Goal: Task Accomplishment & Management: Manage account settings

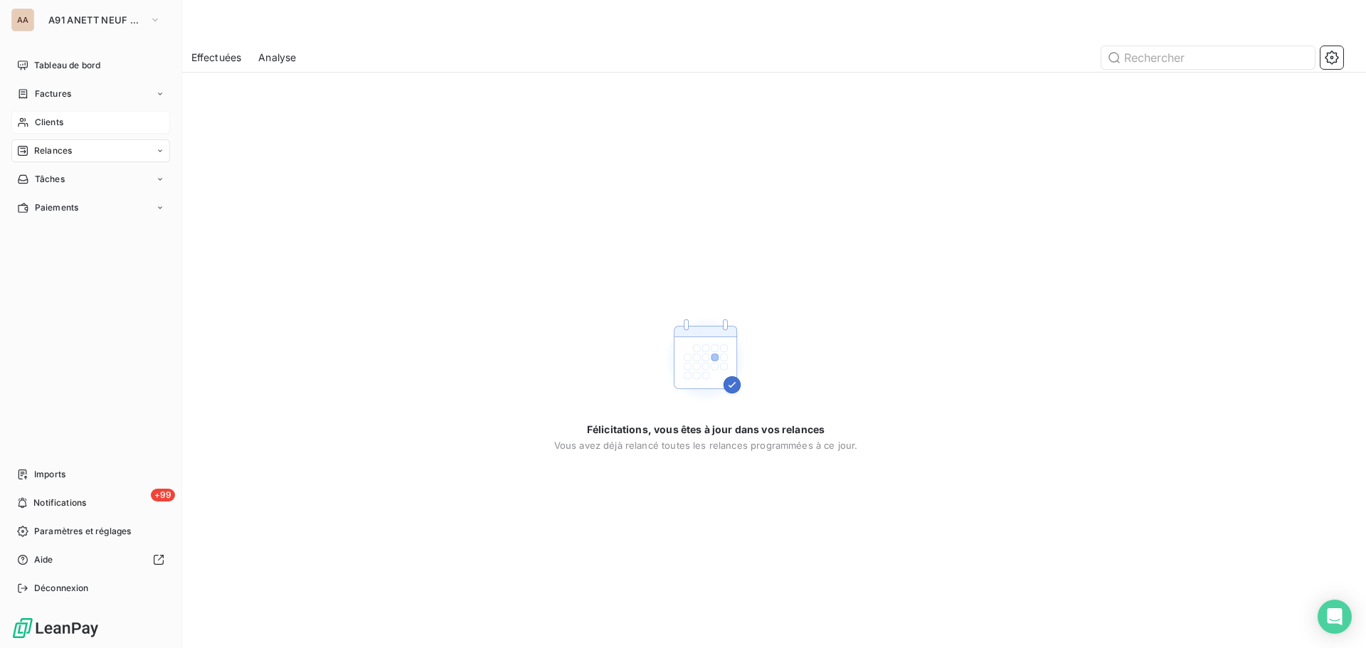
click at [57, 126] on span "Clients" at bounding box center [49, 122] width 28 height 13
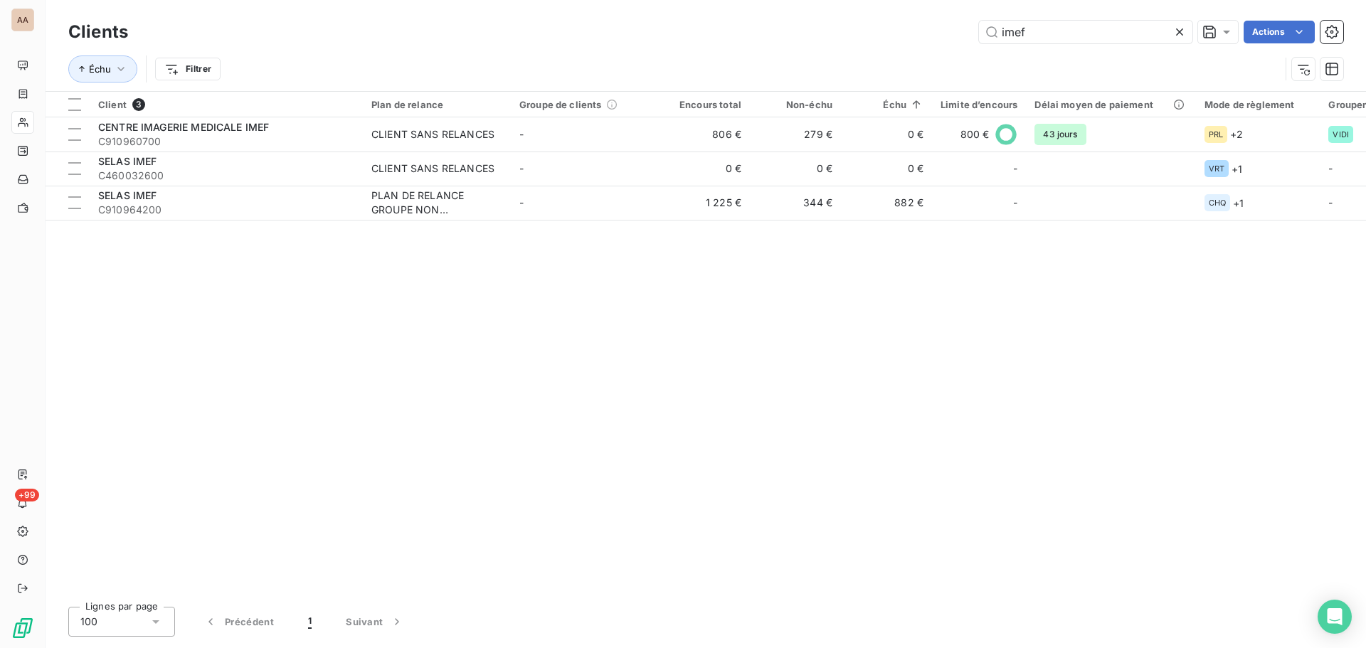
drag, startPoint x: 1032, startPoint y: 29, endPoint x: 955, endPoint y: 29, distance: 76.8
click at [955, 29] on div "imef Actions" at bounding box center [744, 32] width 1198 height 23
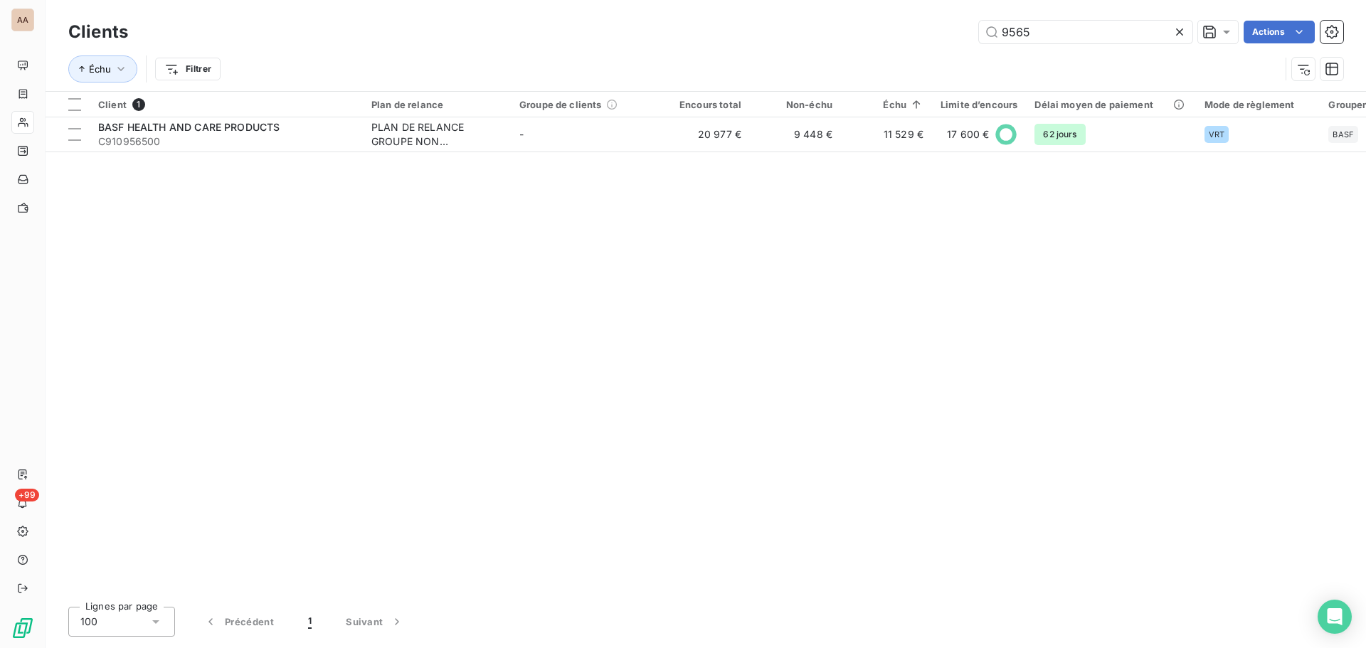
type input "9565"
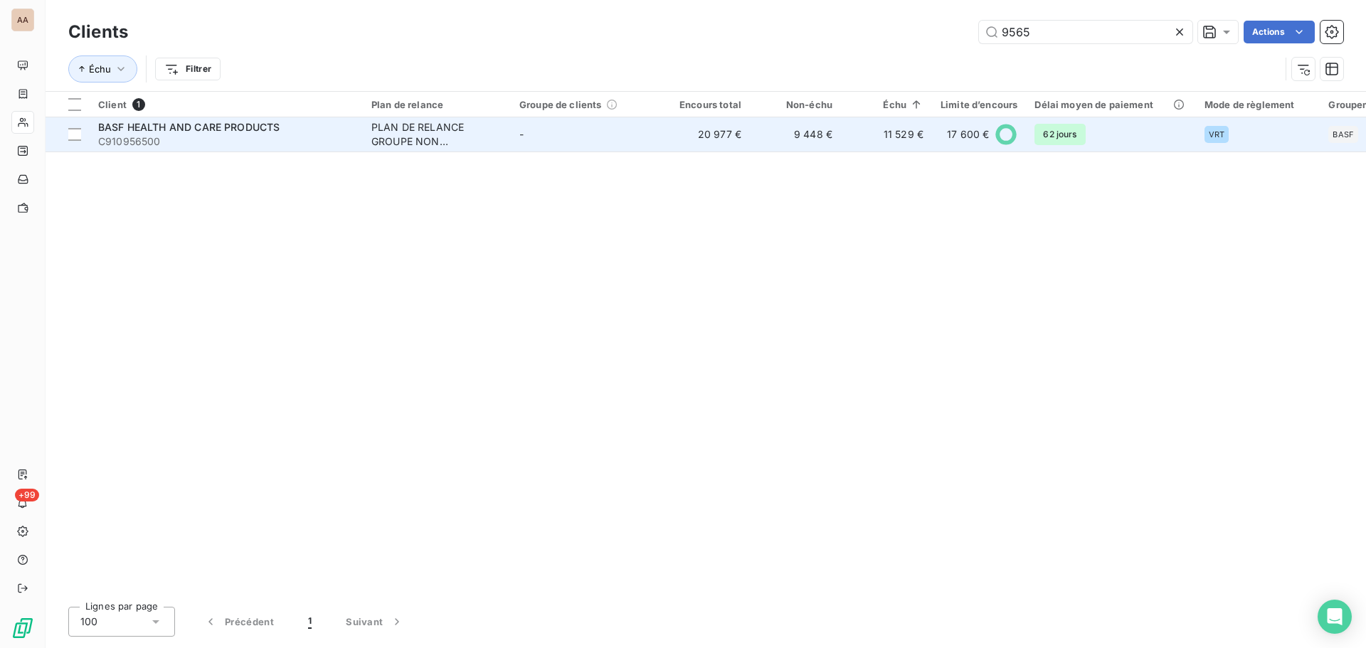
click at [384, 133] on div "PLAN DE RELANCE GROUPE NON AUTOMATIQUE" at bounding box center [436, 134] width 131 height 28
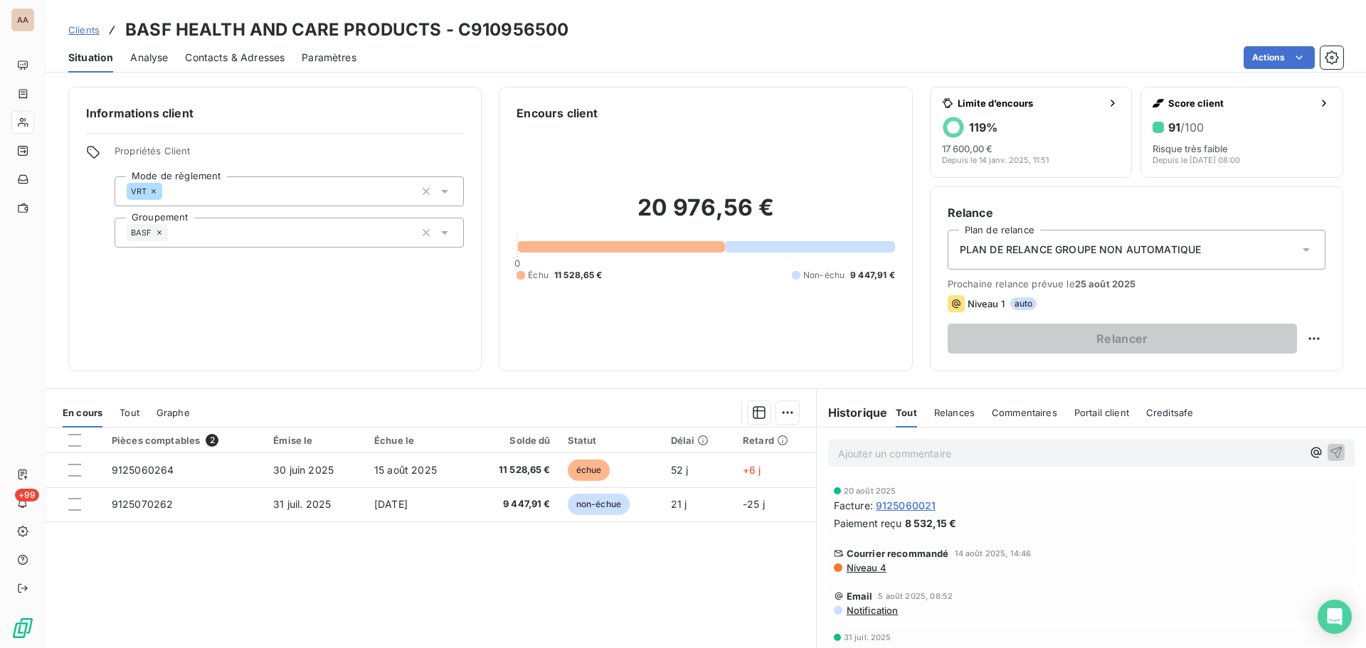
click at [245, 54] on span "Contacts & Adresses" at bounding box center [235, 58] width 100 height 14
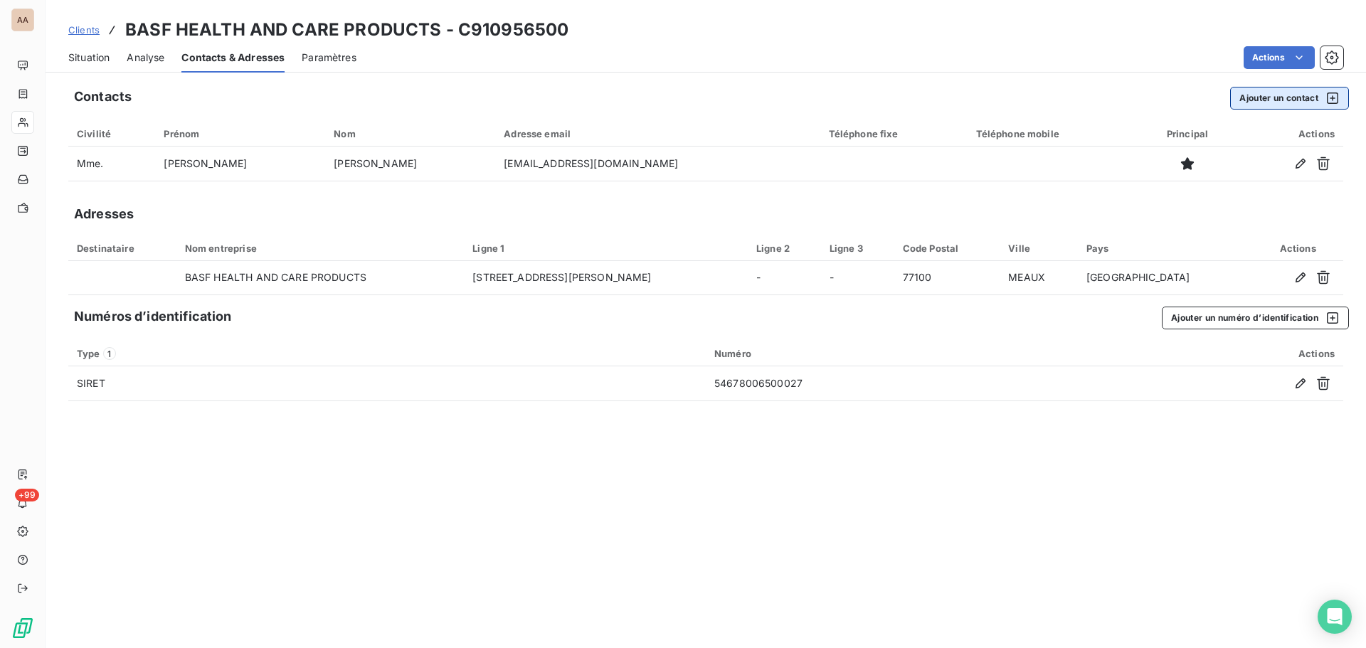
click at [1274, 97] on button "Ajouter un contact" at bounding box center [1289, 98] width 119 height 23
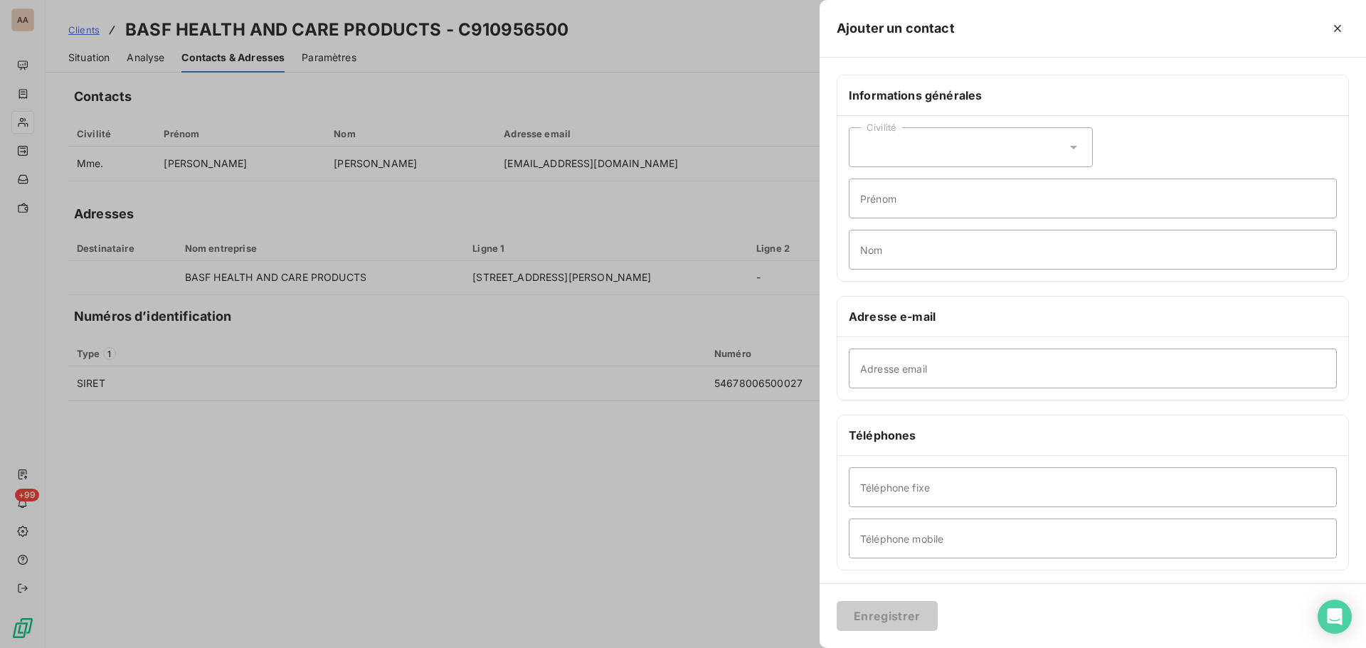
click at [1073, 148] on icon at bounding box center [1073, 147] width 14 height 14
click at [877, 207] on span "Monsieur" at bounding box center [898, 209] width 43 height 14
click at [874, 207] on input "Prénom" at bounding box center [1093, 199] width 488 height 40
type input "a"
type input "REGIS"
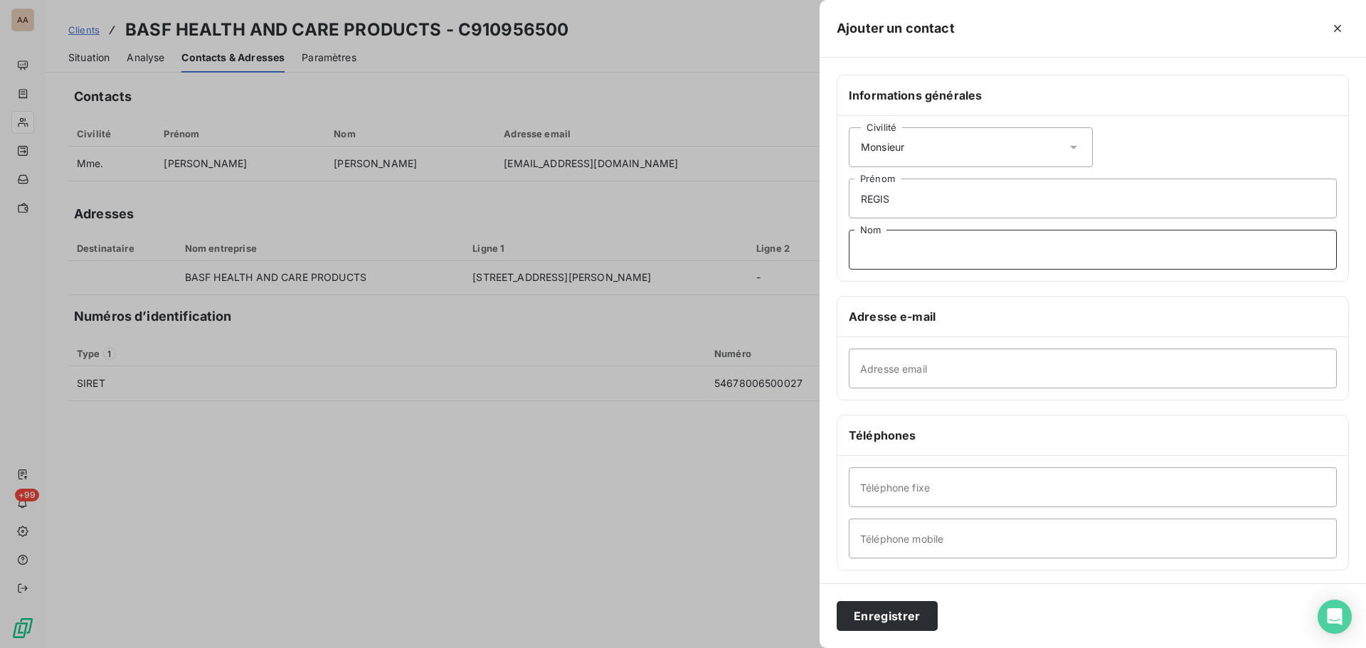
click at [891, 258] on input "Nom" at bounding box center [1093, 250] width 488 height 40
type input "AMY"
click at [876, 371] on input "Adresse email" at bounding box center [1093, 369] width 488 height 40
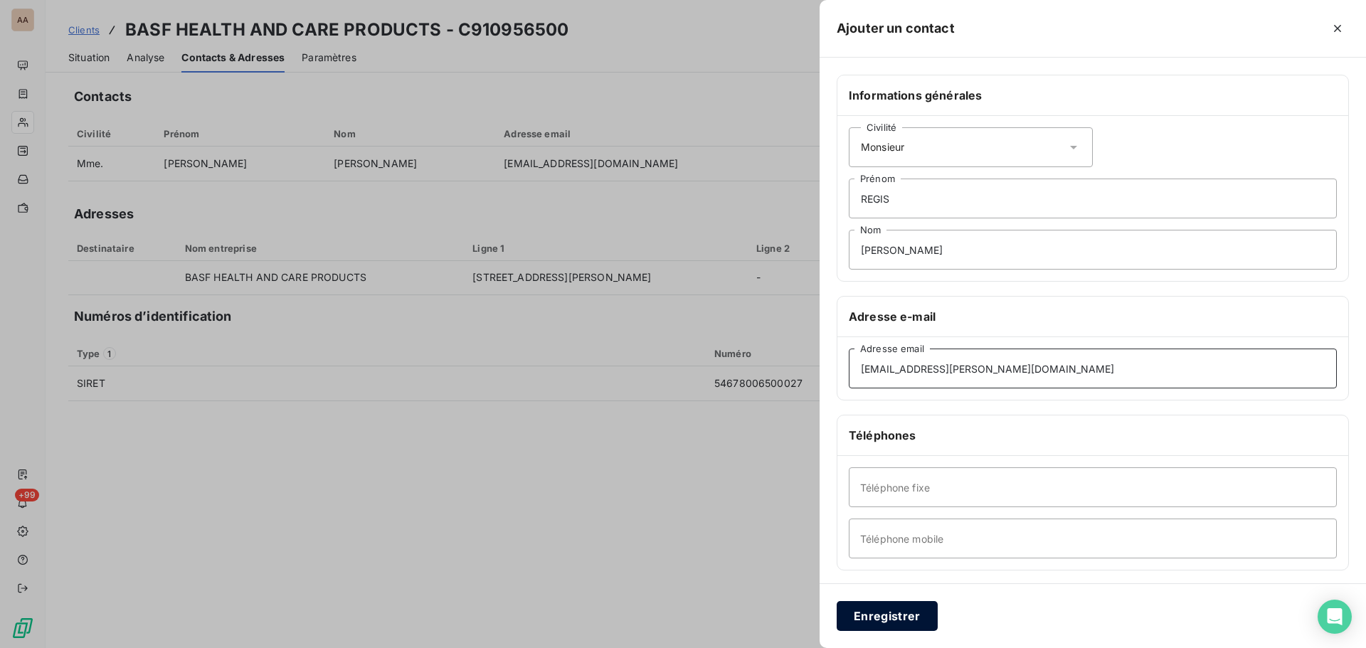
type input "regis.amy@basf.com"
click at [901, 609] on button "Enregistrer" at bounding box center [887, 616] width 101 height 30
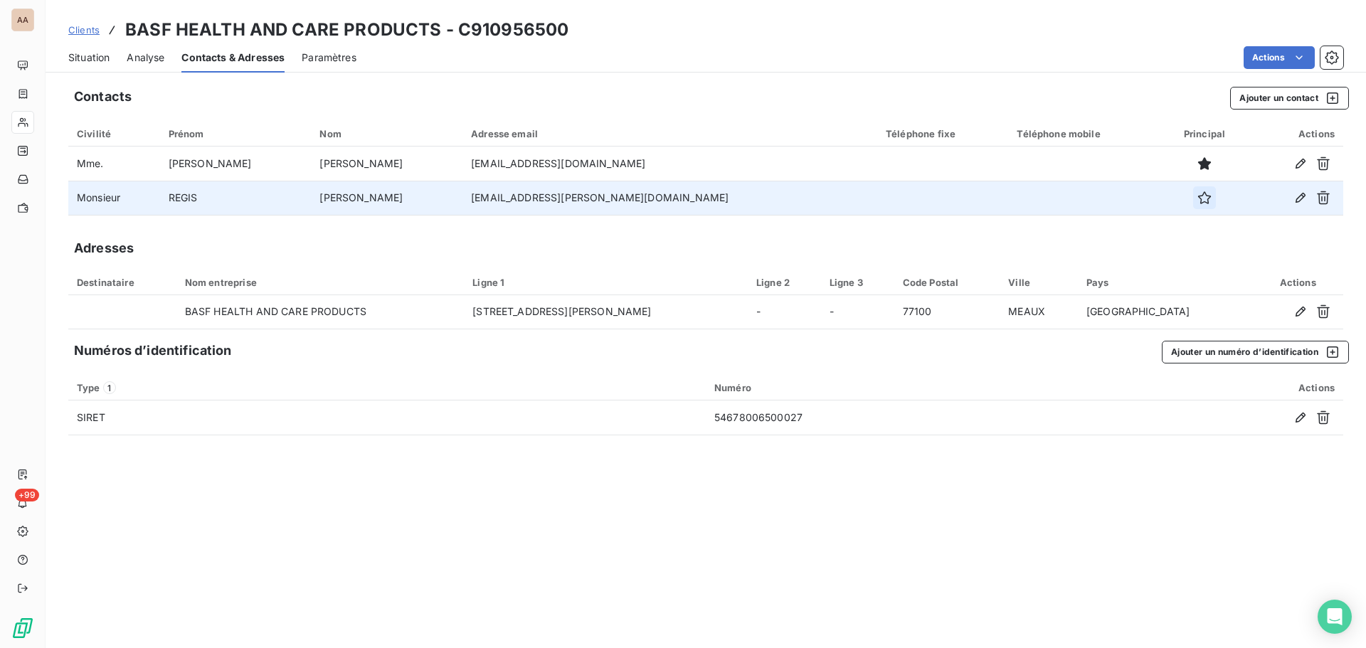
click at [1197, 198] on icon "button" at bounding box center [1204, 198] width 14 height 14
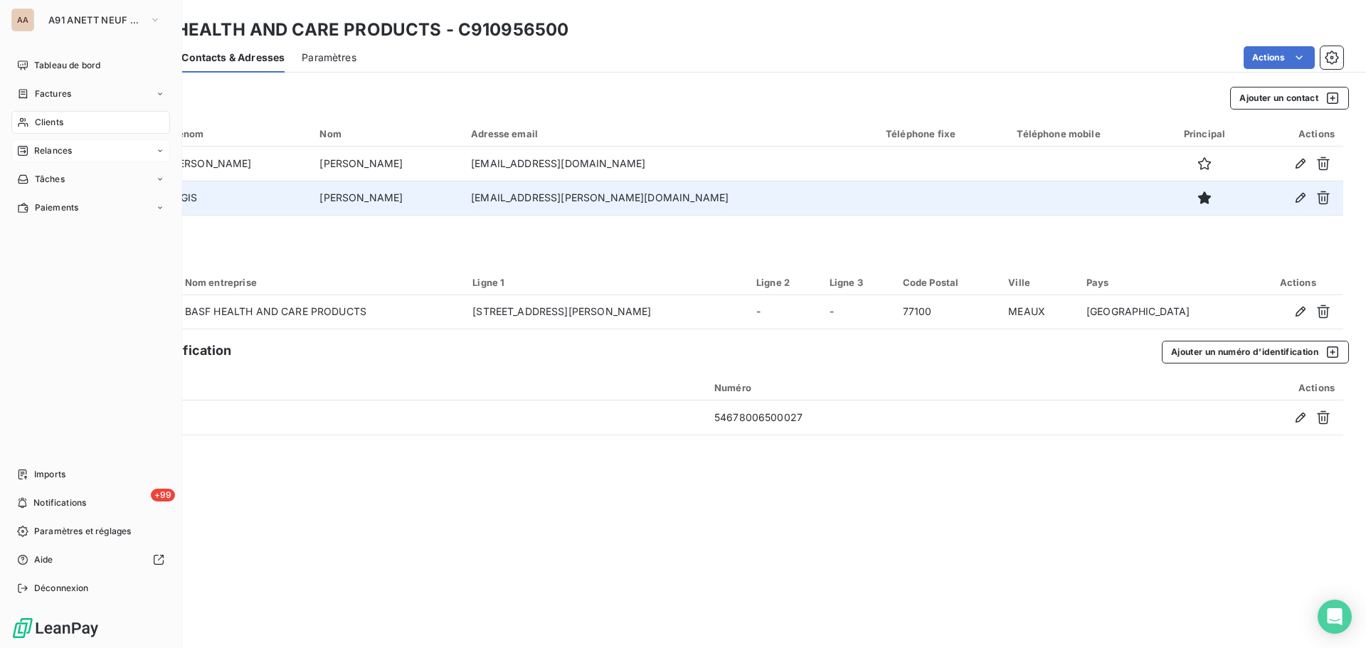
click at [55, 148] on span "Relances" at bounding box center [53, 150] width 38 height 13
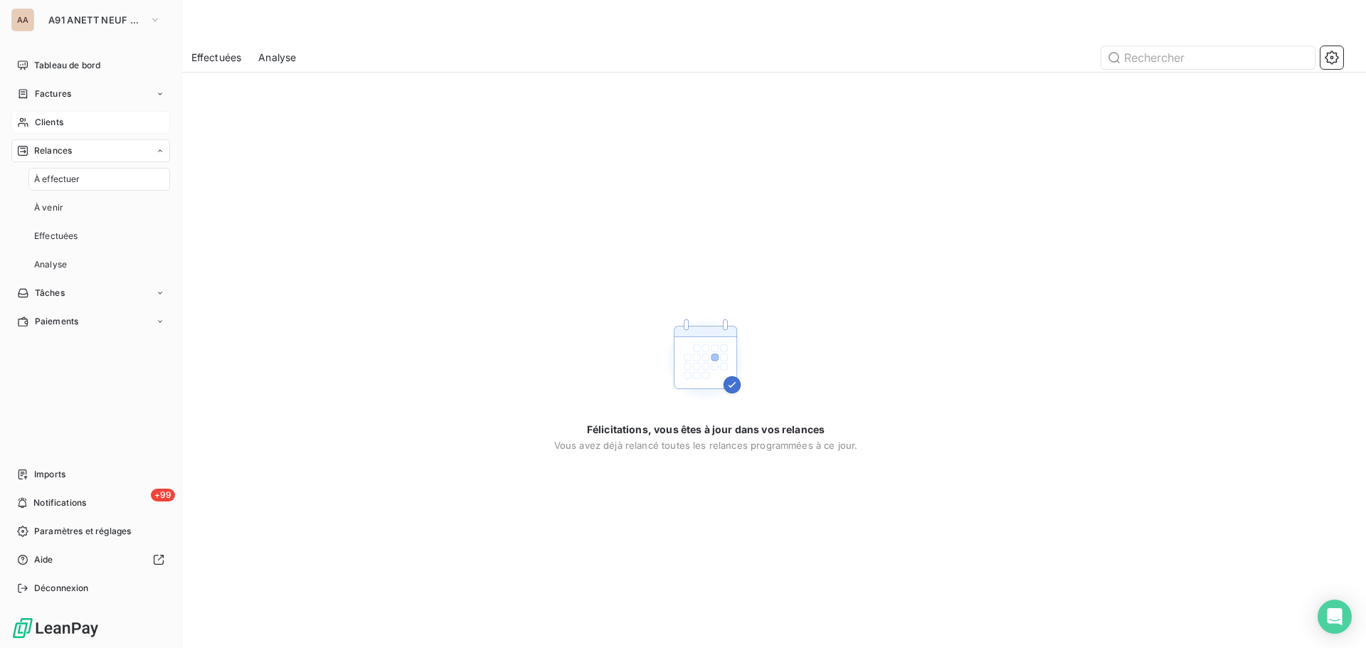
click at [60, 127] on span "Clients" at bounding box center [49, 122] width 28 height 13
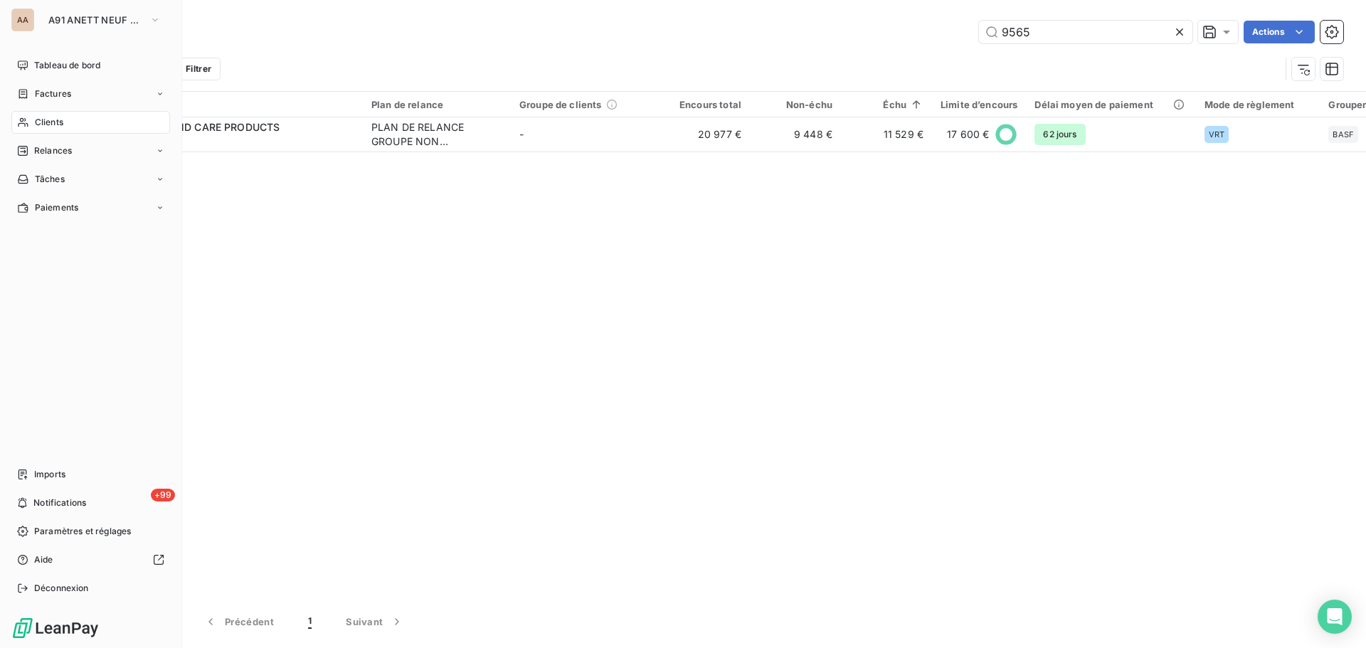
click at [38, 121] on span "Clients" at bounding box center [49, 122] width 28 height 13
click at [81, 120] on div "Clients" at bounding box center [90, 122] width 159 height 23
click at [58, 18] on span "A91 ANETT NEUF CHAMPAGNE" at bounding box center [95, 19] width 95 height 11
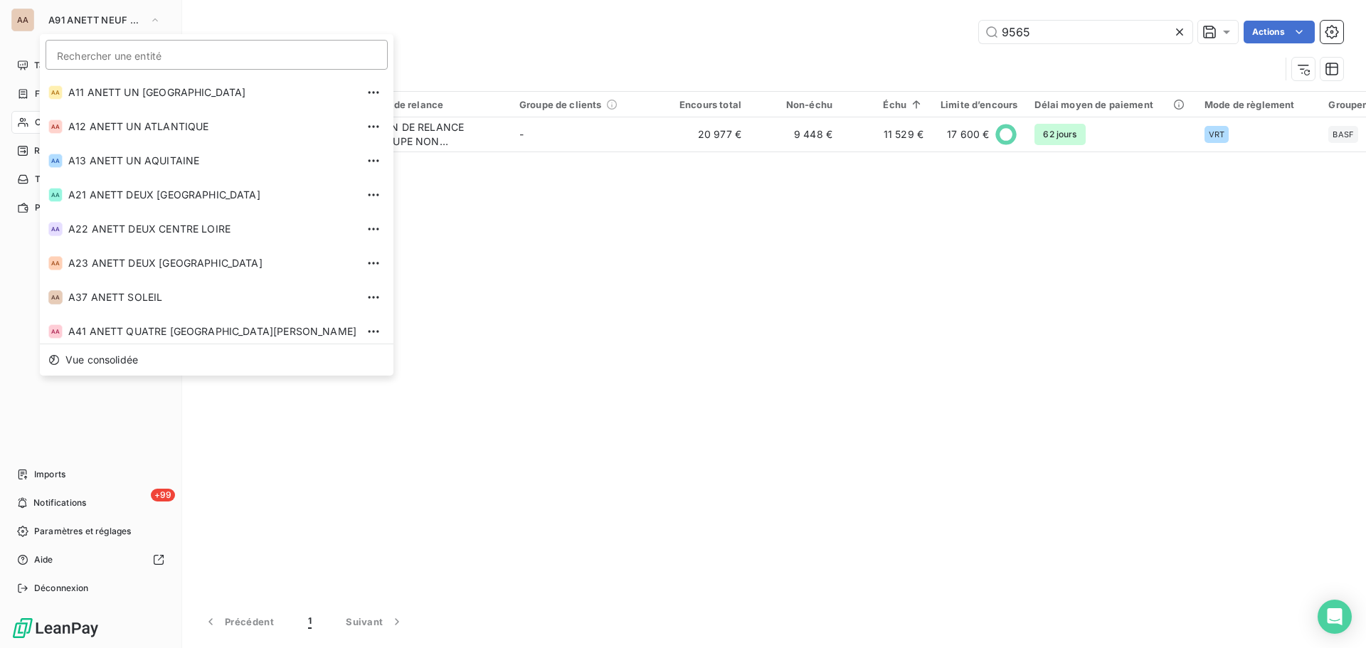
scroll to position [346, 0]
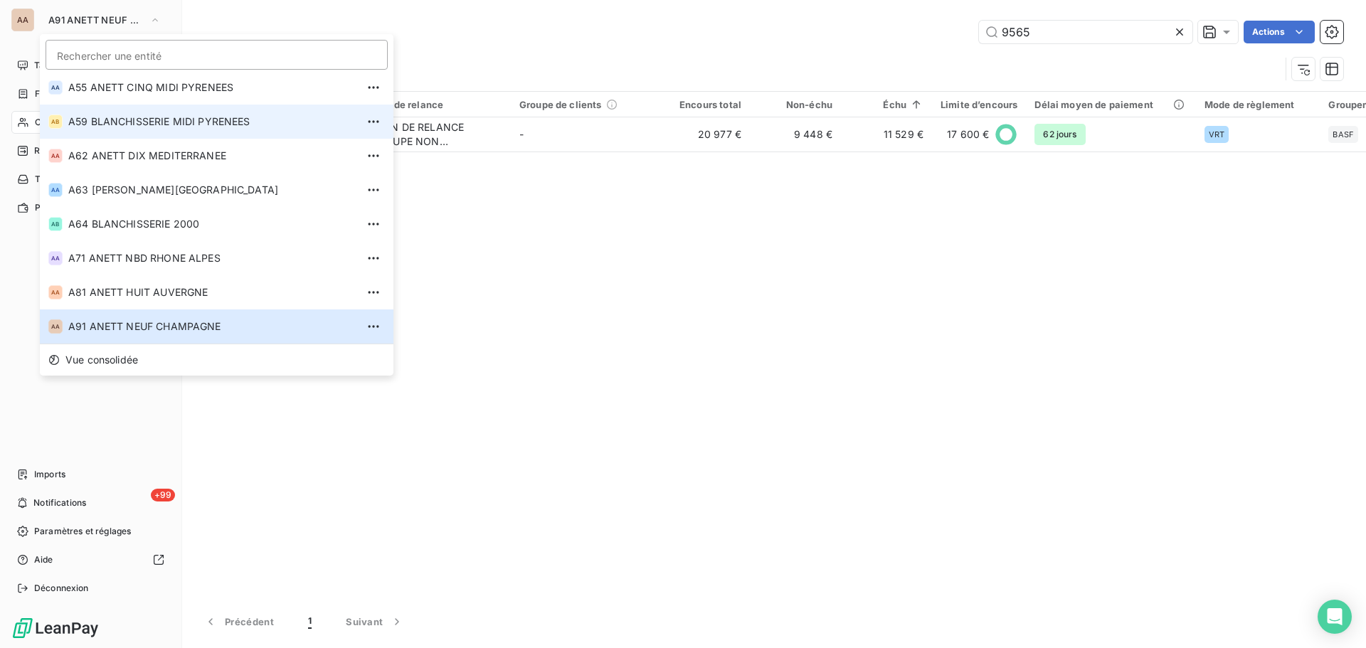
click at [115, 123] on span "A59 BLANCHISSERIE MIDI PYRENEES" at bounding box center [212, 122] width 288 height 14
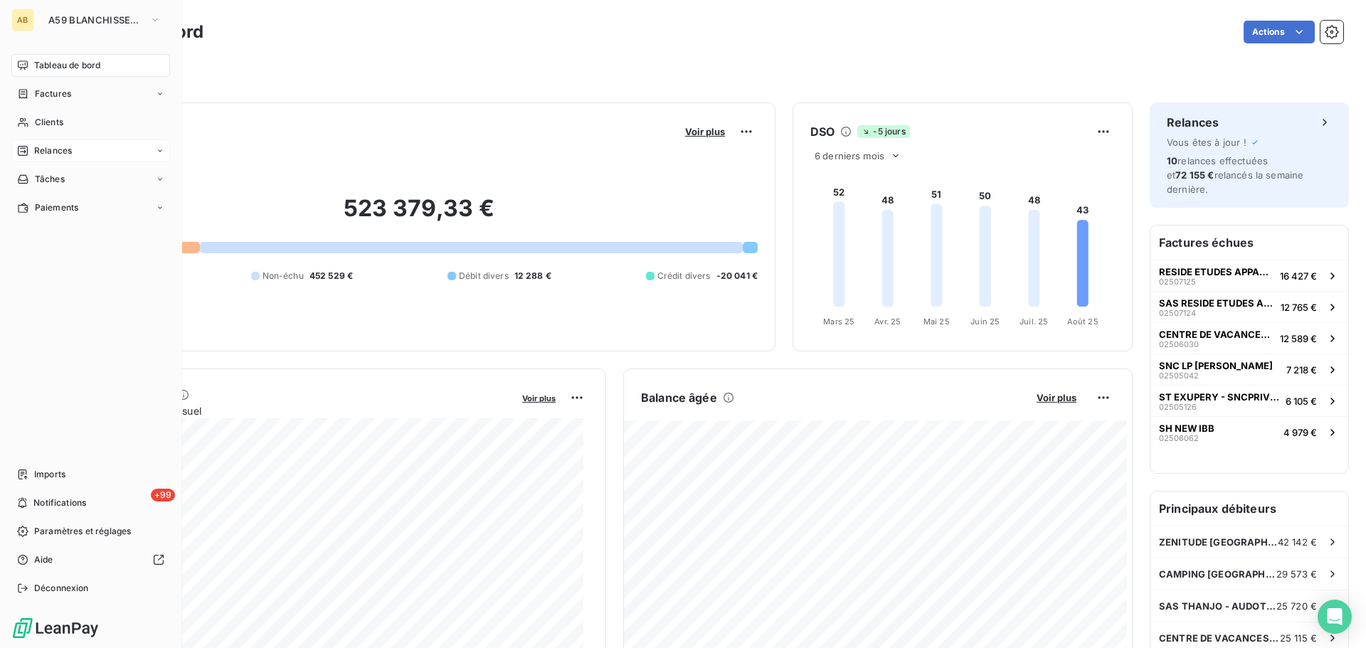
click at [56, 156] on span "Relances" at bounding box center [53, 150] width 38 height 13
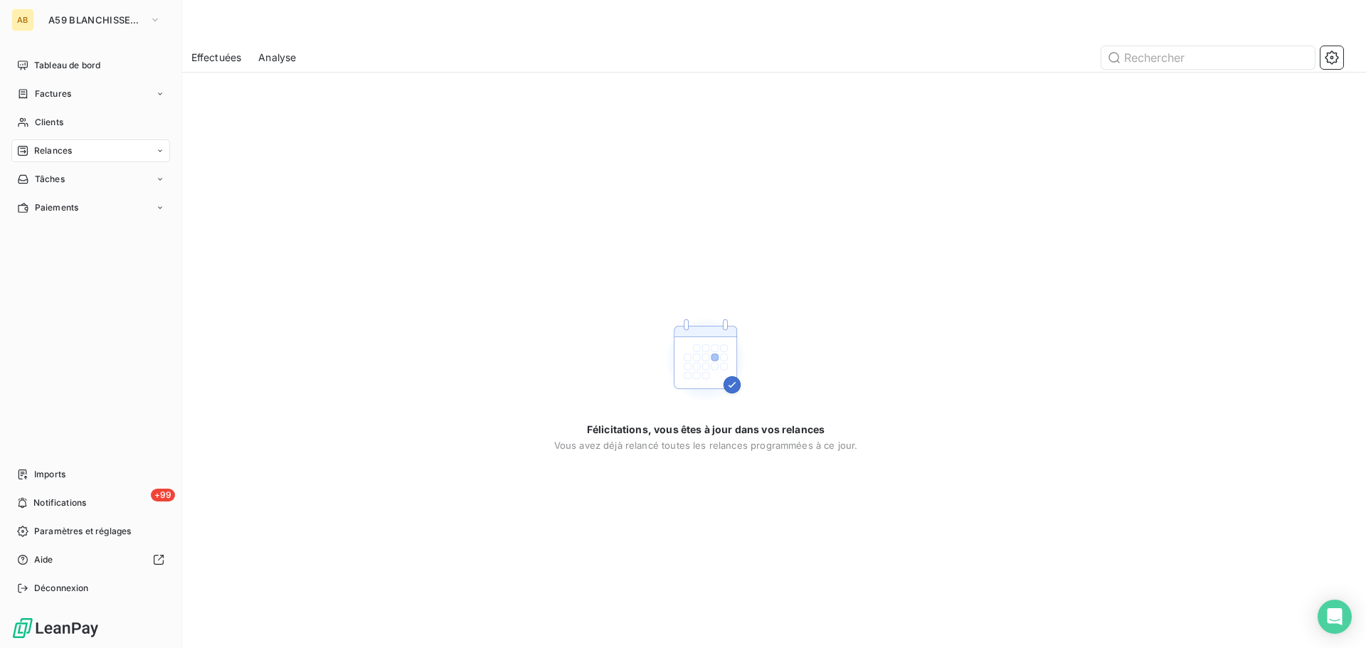
click at [49, 149] on span "Relances" at bounding box center [53, 150] width 38 height 13
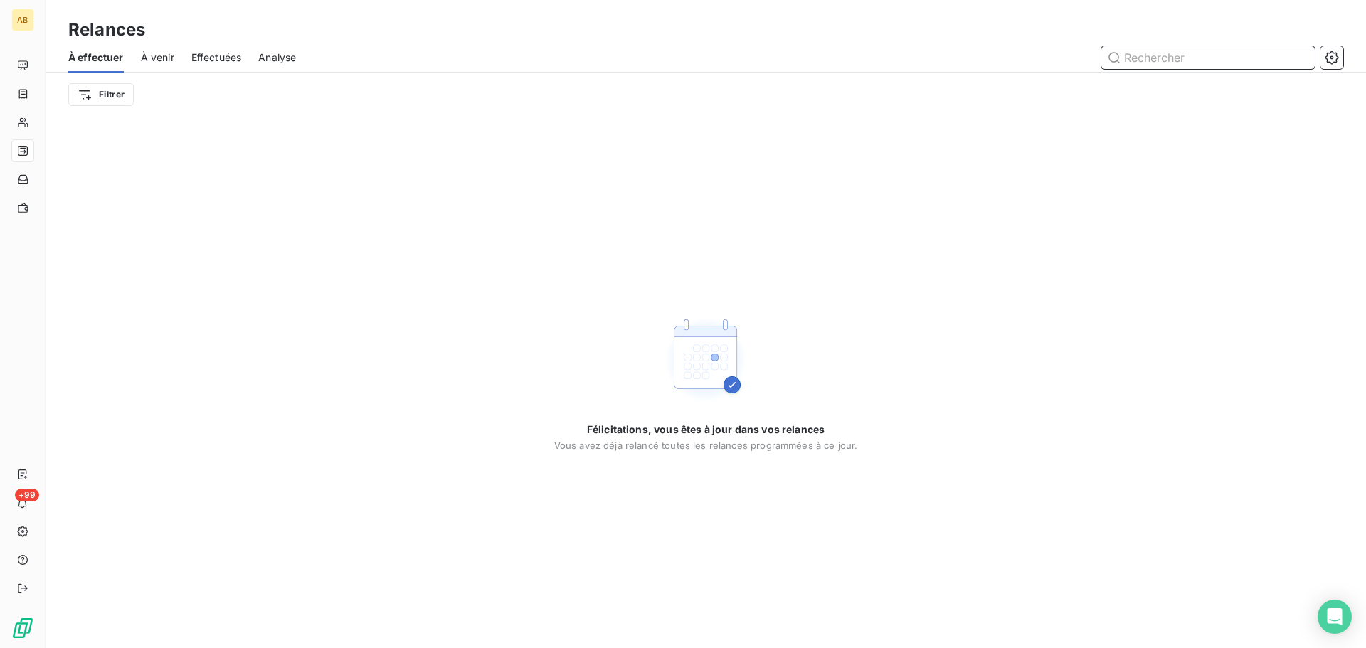
click at [1140, 60] on input "text" at bounding box center [1207, 57] width 213 height 23
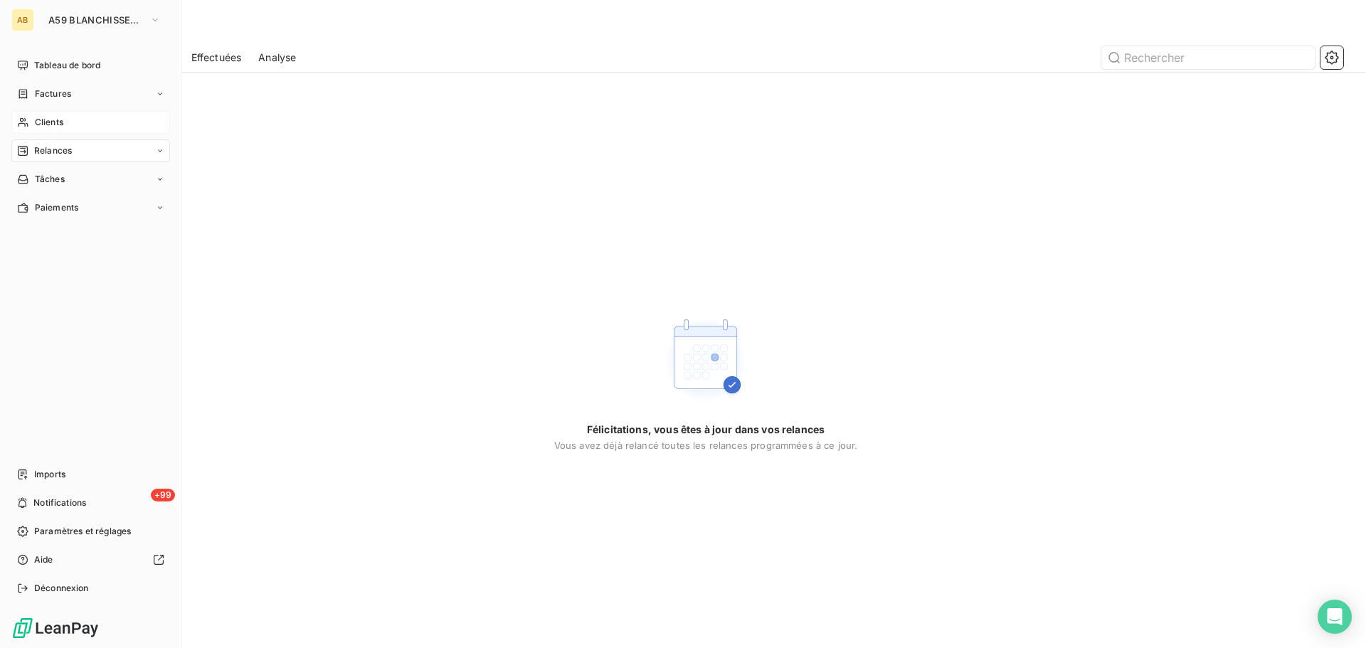
click at [43, 127] on span "Clients" at bounding box center [49, 122] width 28 height 13
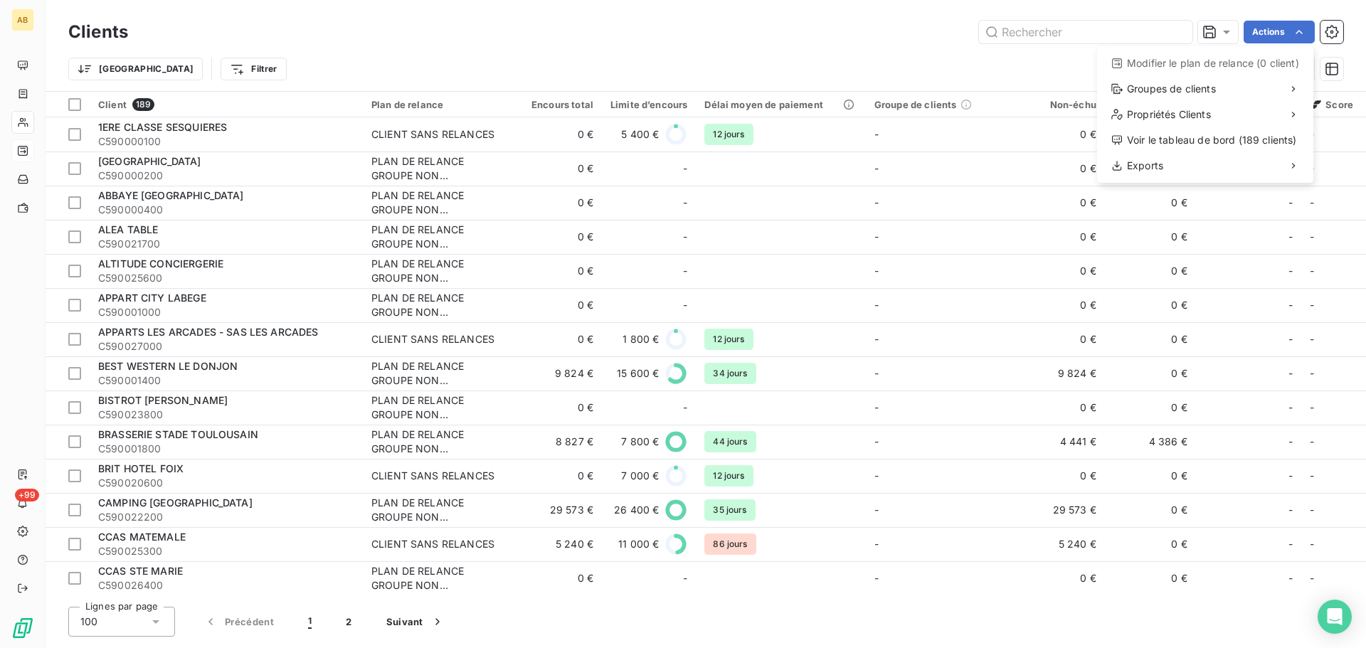
click at [1298, 31] on html "AB +99 Clients Actions Modifier le plan de relance (0 client) Groupes de client…" at bounding box center [683, 324] width 1366 height 648
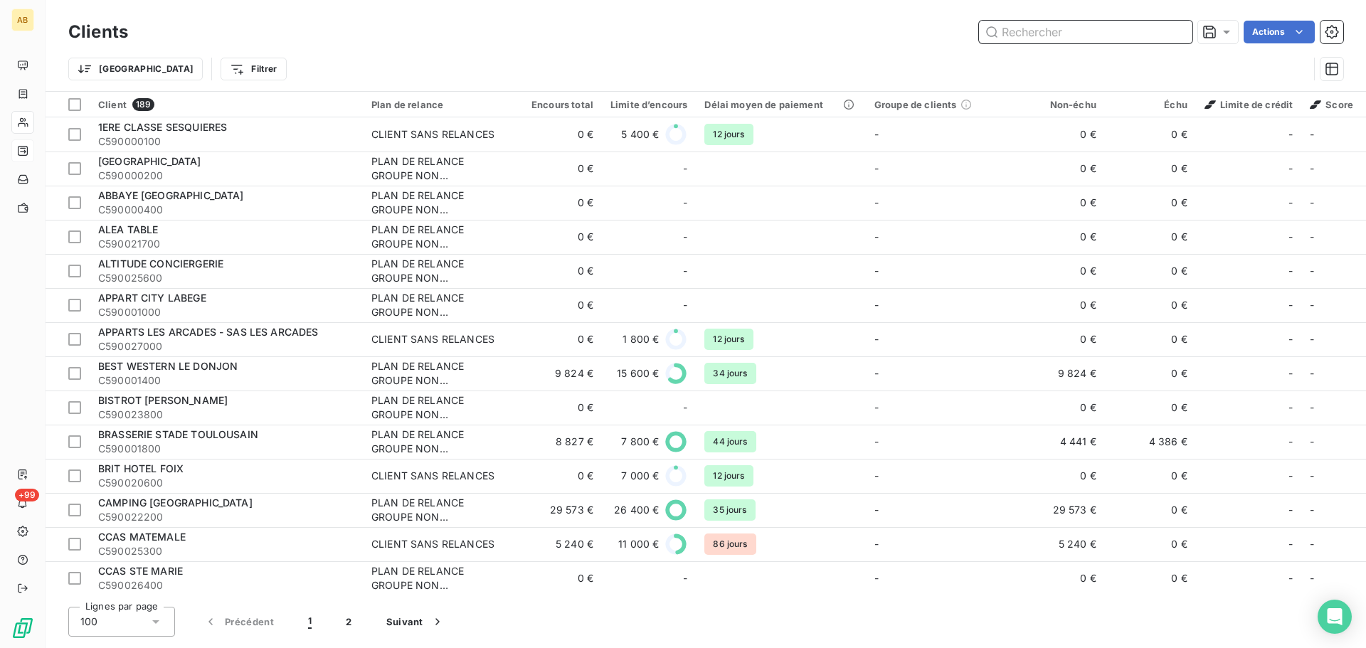
click at [1021, 34] on input "text" at bounding box center [1085, 32] width 213 height 23
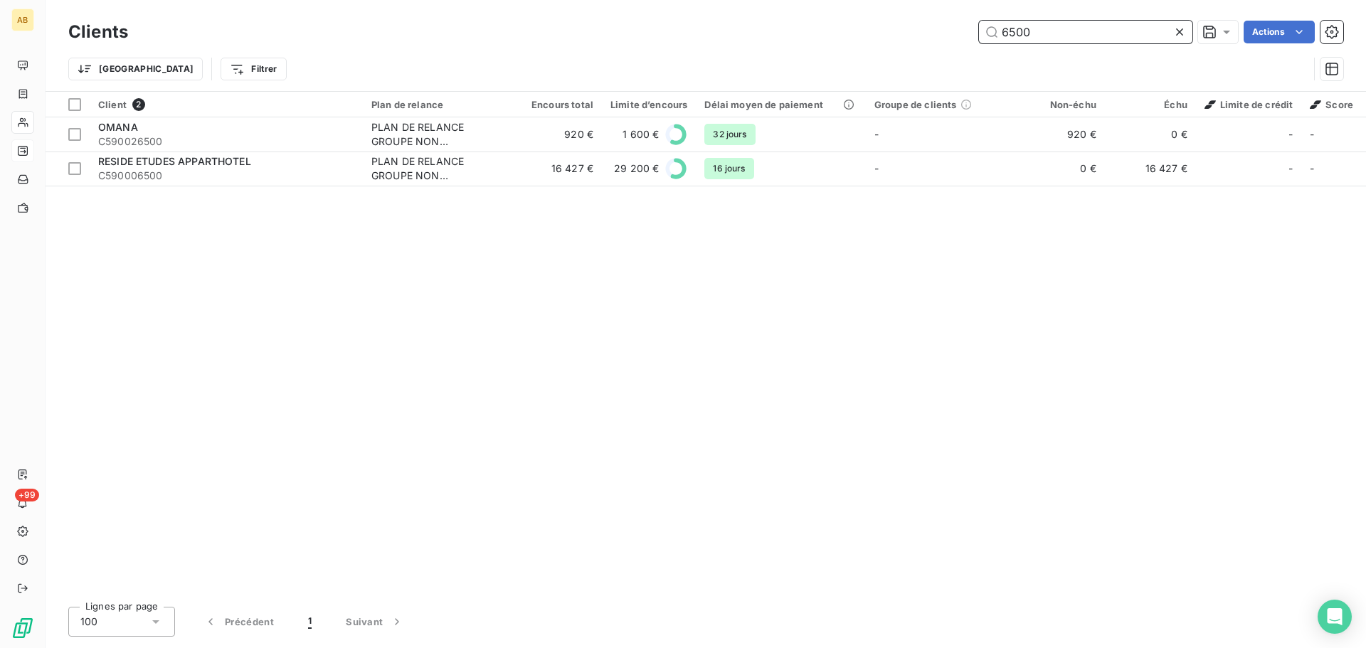
drag, startPoint x: 1027, startPoint y: 31, endPoint x: 933, endPoint y: 33, distance: 93.9
click at [933, 33] on div "6500 Actions" at bounding box center [744, 32] width 1198 height 23
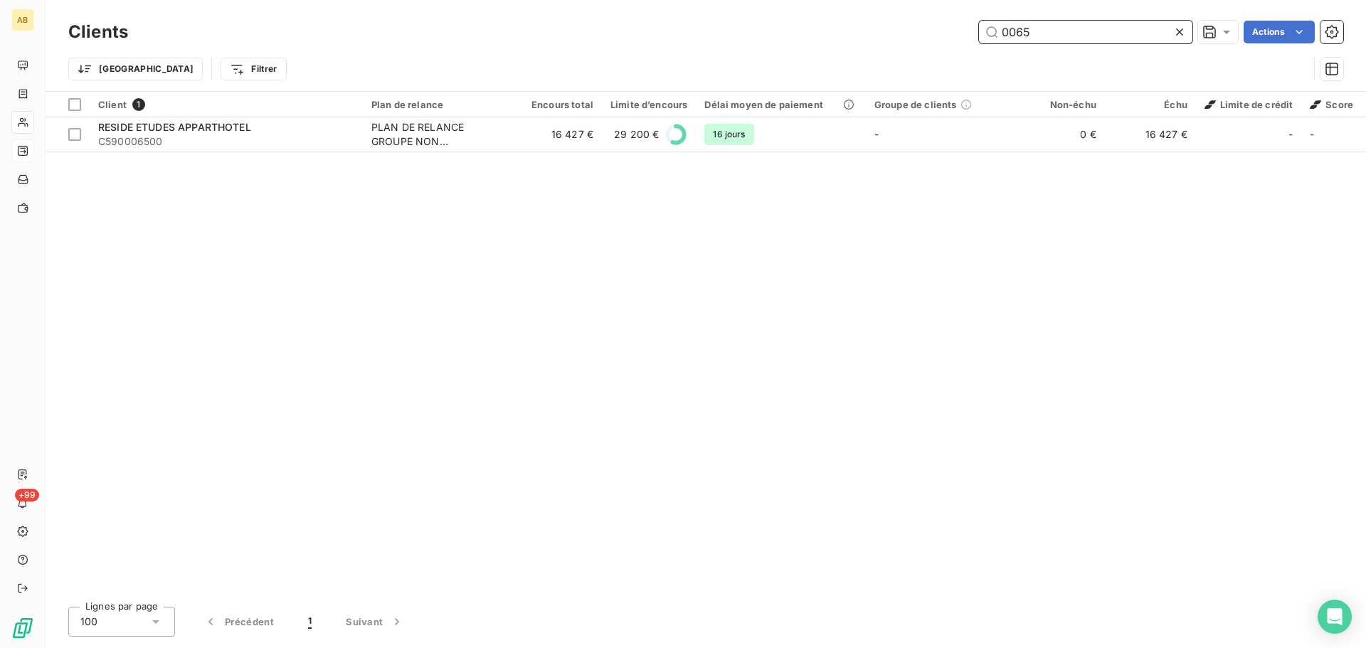
click at [1013, 31] on input "0065" at bounding box center [1085, 32] width 213 height 23
drag, startPoint x: 1041, startPoint y: 32, endPoint x: 995, endPoint y: 31, distance: 45.6
click at [995, 31] on input "00065" at bounding box center [1085, 32] width 213 height 23
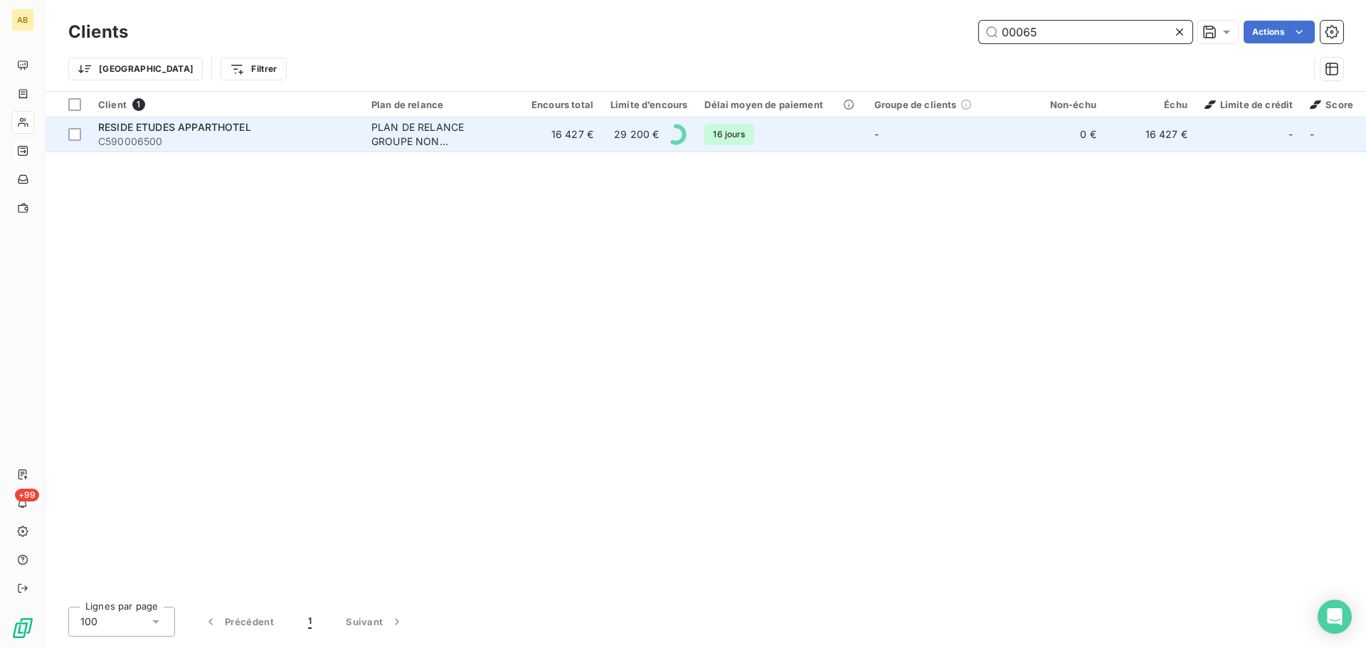
type input "00065"
click at [161, 144] on span "C590006500" at bounding box center [226, 141] width 256 height 14
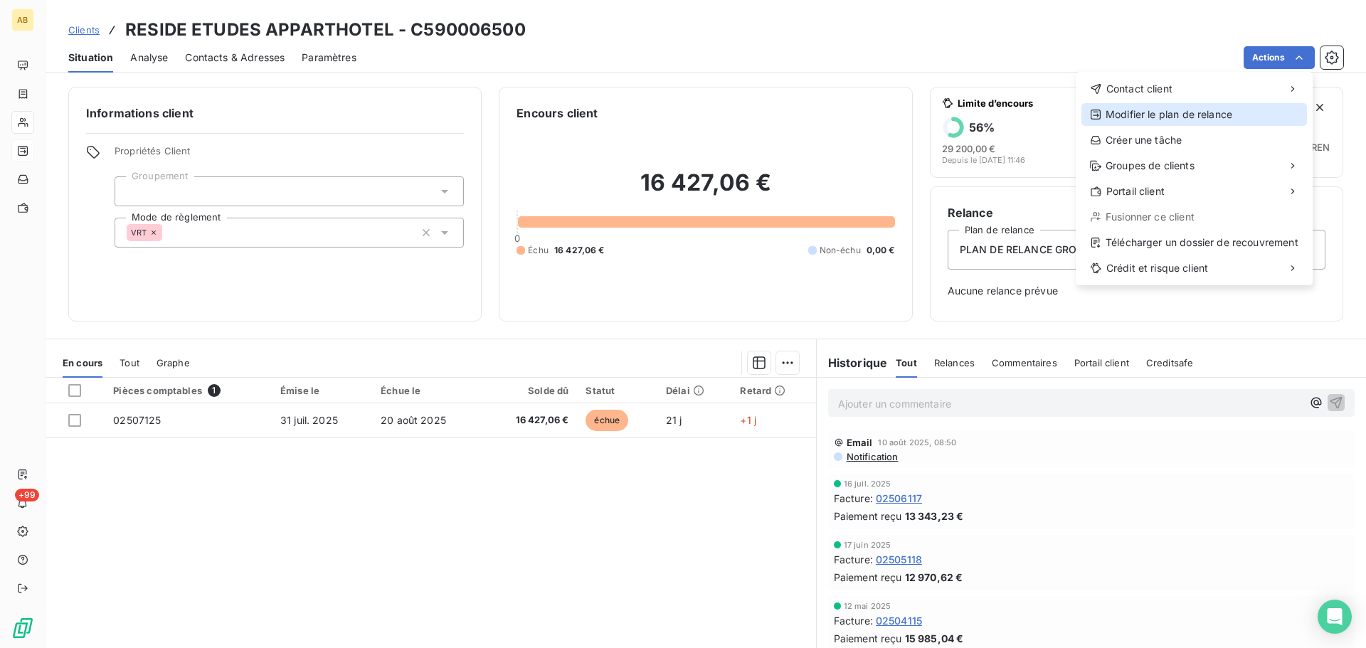
click at [1226, 115] on div "Modifier le plan de relance" at bounding box center [1194, 114] width 226 height 23
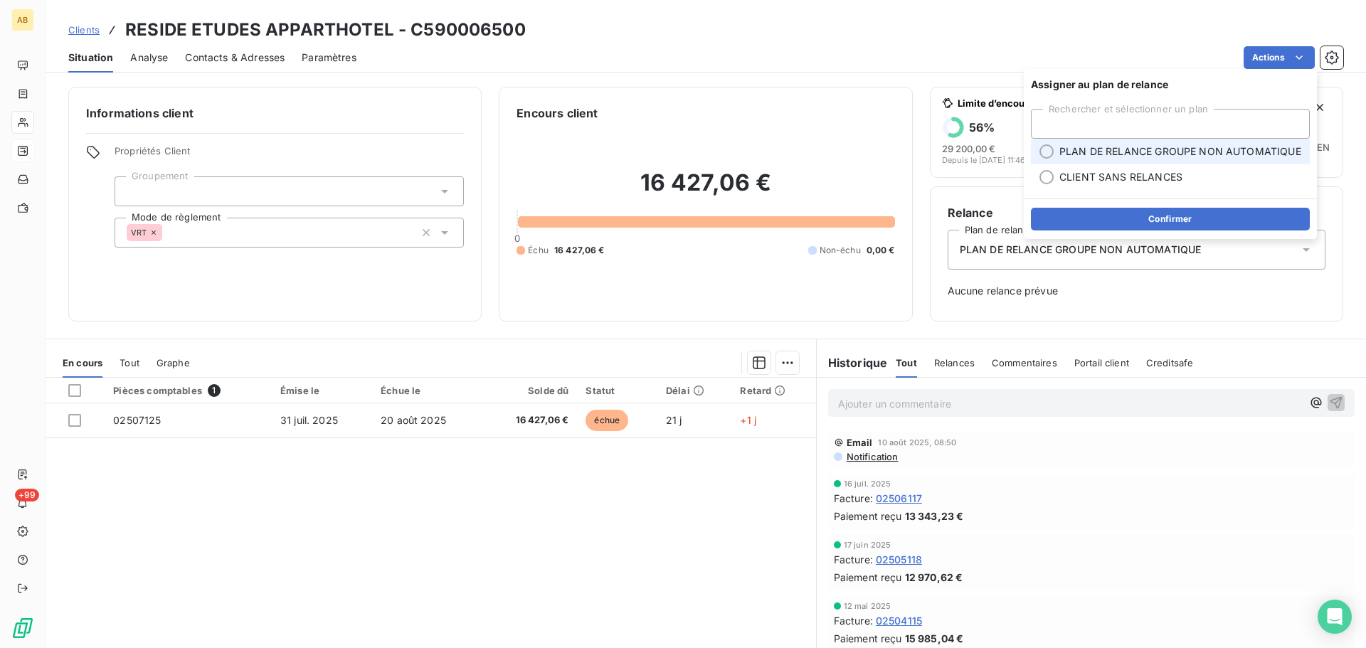
click at [1054, 155] on li "PLAN DE RELANCE GROUPE NON AUTOMATIQUE" at bounding box center [1170, 152] width 279 height 26
click at [1042, 154] on div at bounding box center [1046, 151] width 14 height 14
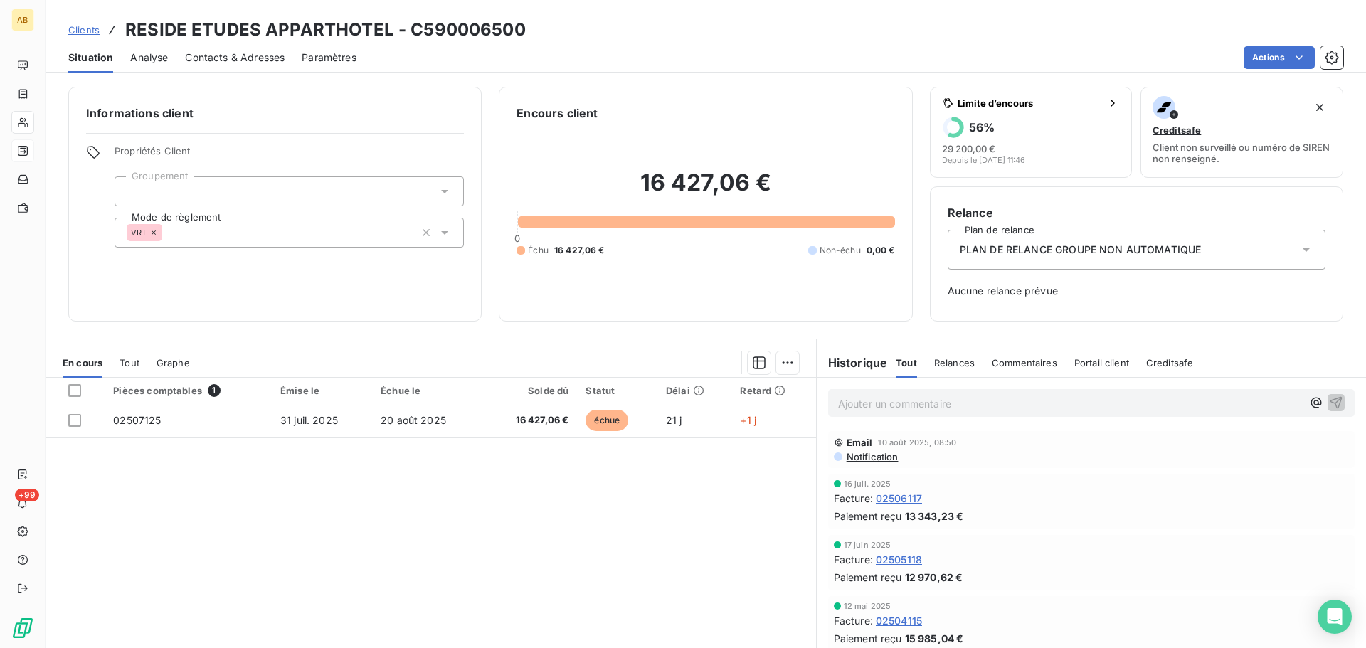
click at [1141, 61] on div "Actions" at bounding box center [859, 57] width 970 height 23
click at [939, 357] on span "Relances" at bounding box center [954, 362] width 41 height 11
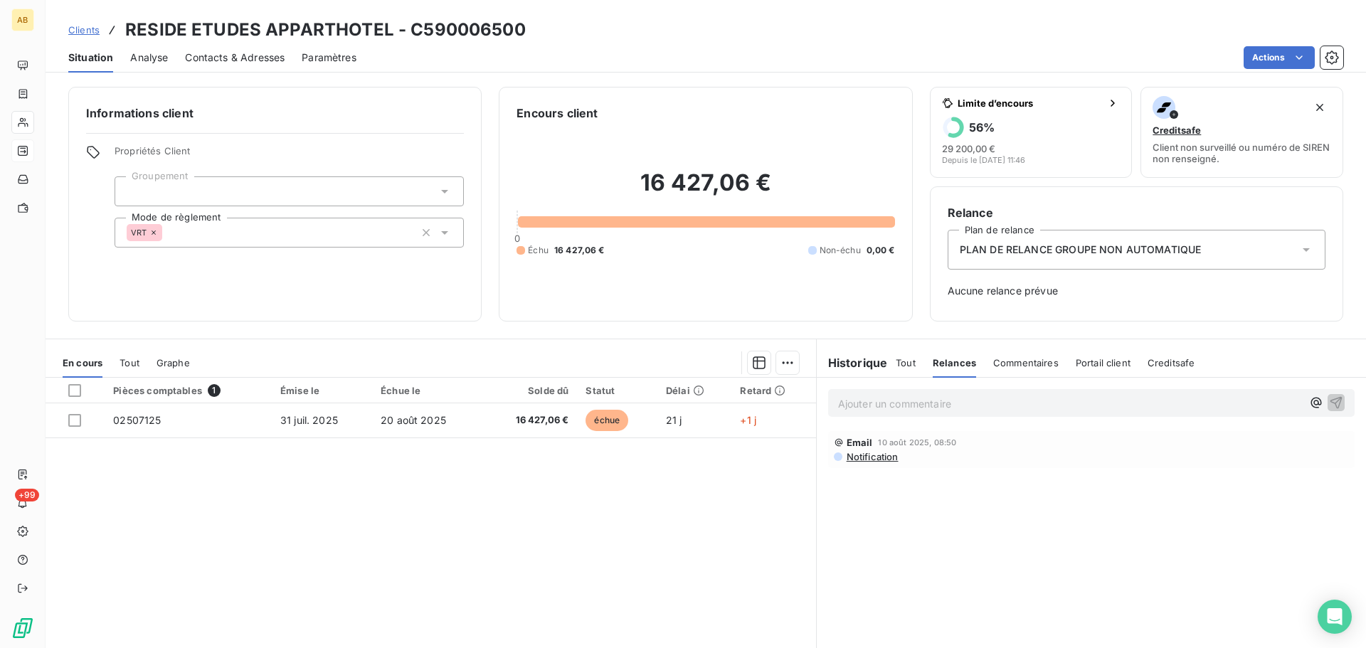
click at [864, 364] on h6 "Historique" at bounding box center [852, 362] width 71 height 17
click at [899, 364] on span "Tout" at bounding box center [906, 362] width 20 height 11
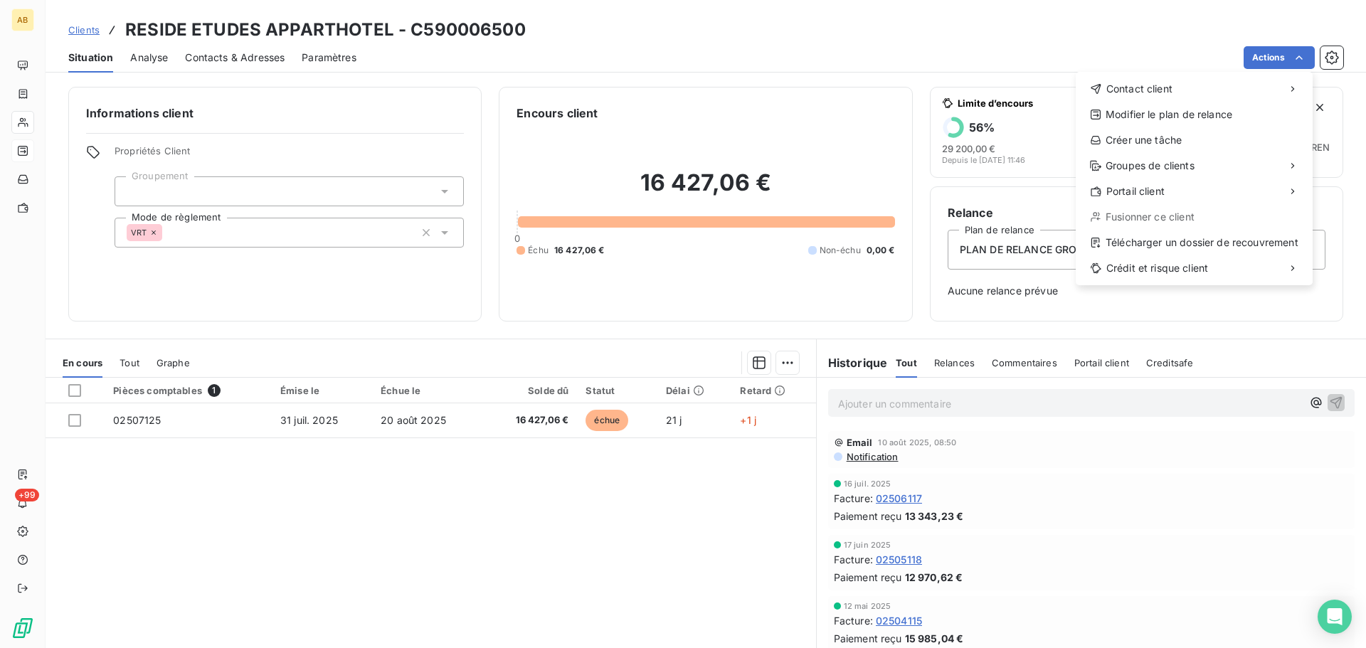
click at [1148, 53] on html "AB +99 Clients RESIDE ETUDES APPARTHOTEL - C590006500 Situation Analyse Contact…" at bounding box center [683, 324] width 1366 height 648
click at [1281, 55] on html "AB +99 Clients RESIDE ETUDES APPARTHOTEL - C590006500 Situation Analyse Contact…" at bounding box center [683, 324] width 1366 height 648
click at [1196, 110] on div "Modifier le plan de relance" at bounding box center [1194, 114] width 226 height 23
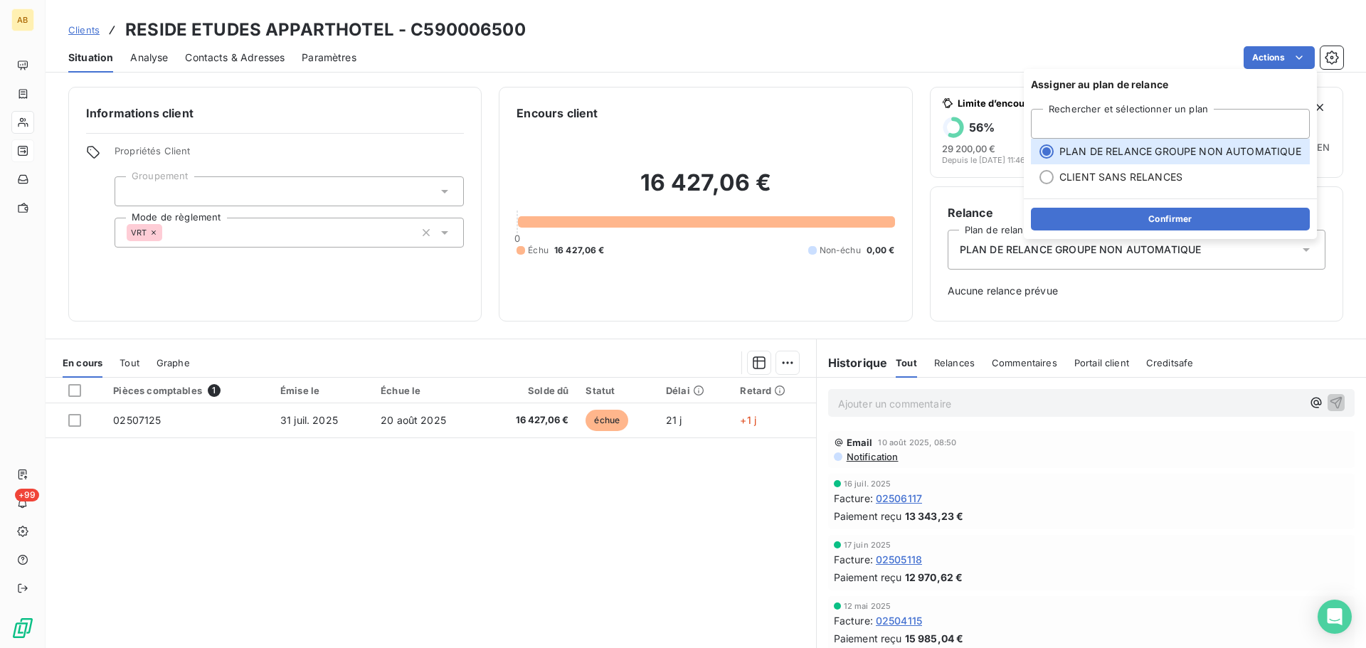
scroll to position [46, 0]
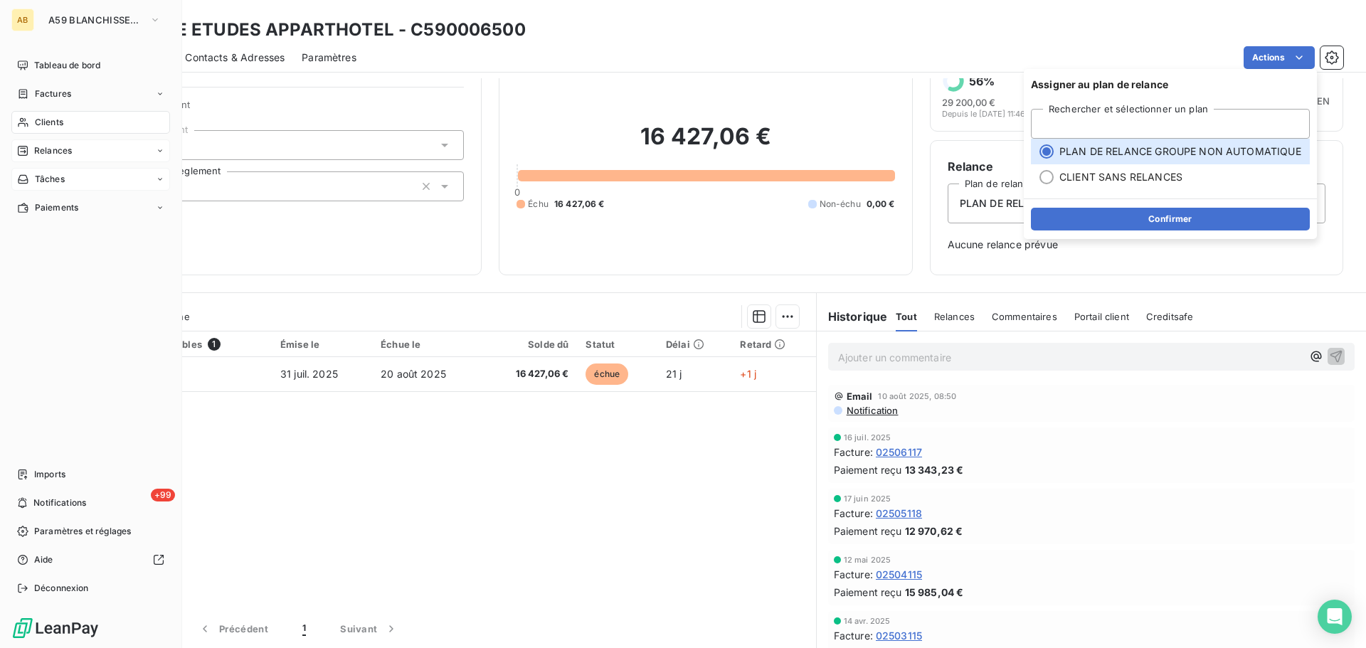
click at [52, 176] on span "Tâches" at bounding box center [50, 179] width 30 height 13
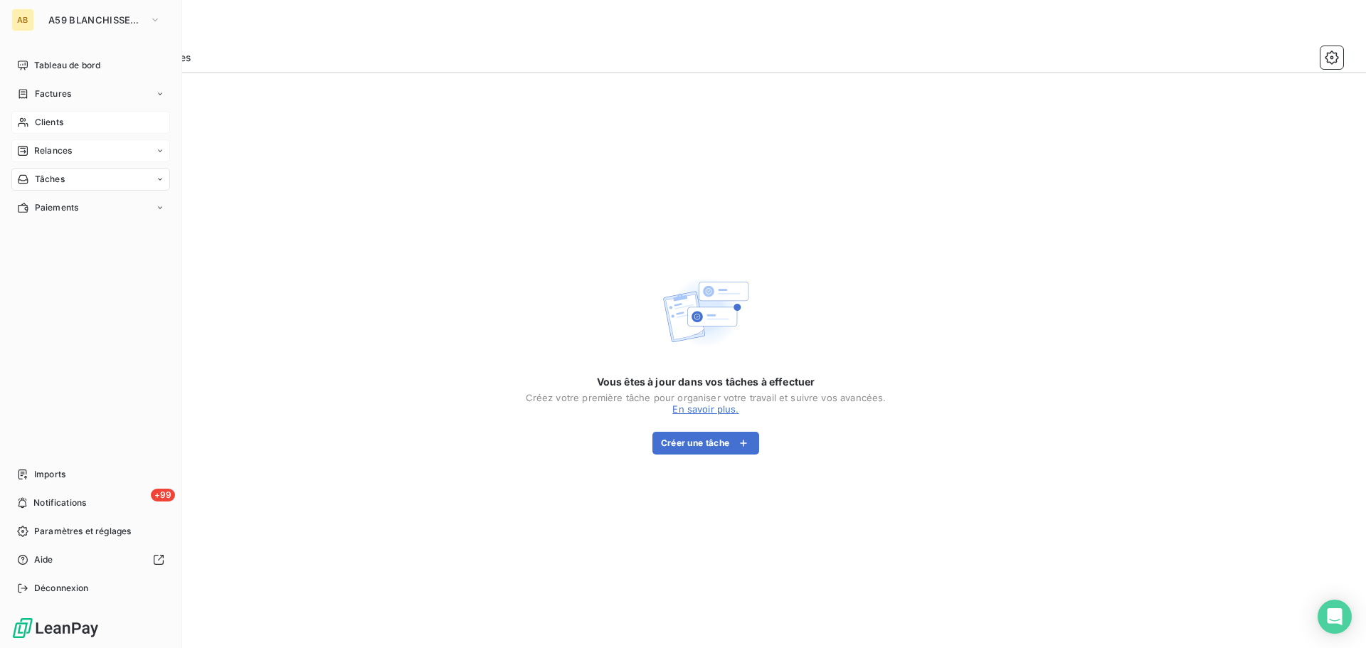
click at [73, 180] on div "Tâches" at bounding box center [90, 179] width 159 height 23
click at [71, 154] on span "Relances" at bounding box center [53, 150] width 38 height 13
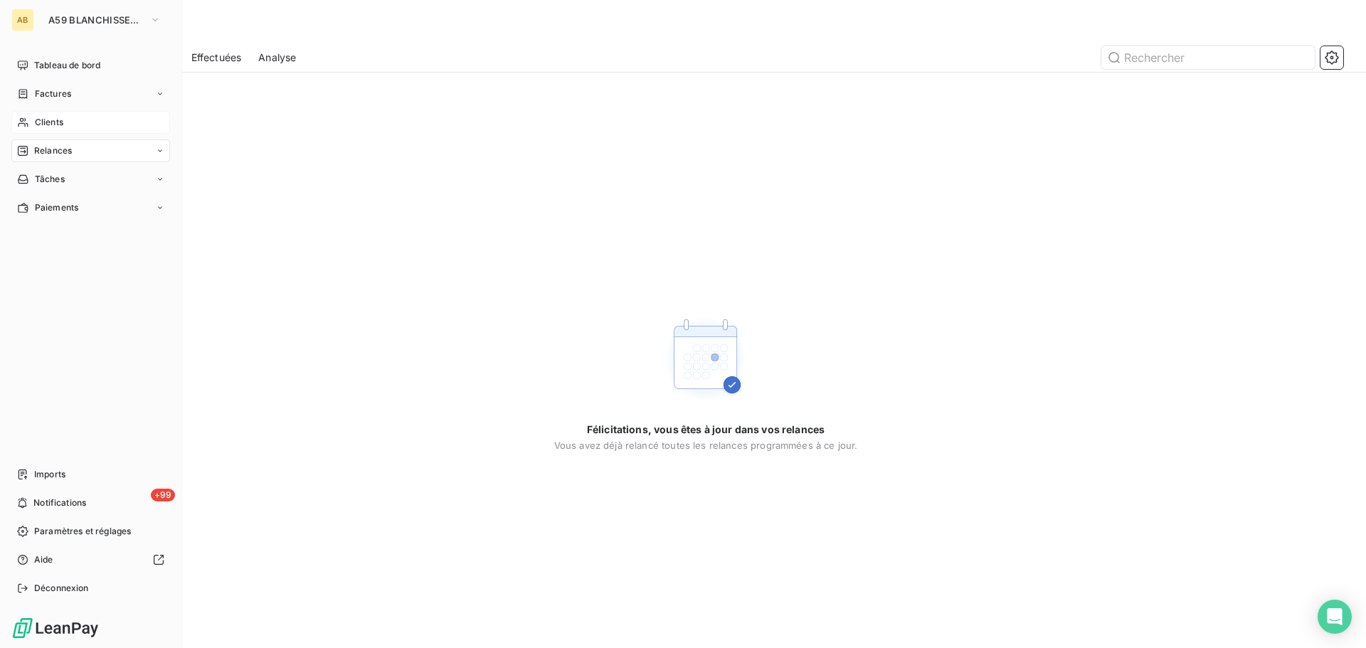
click at [94, 152] on div "Relances" at bounding box center [90, 150] width 159 height 23
click at [78, 129] on div "Clients" at bounding box center [90, 122] width 159 height 23
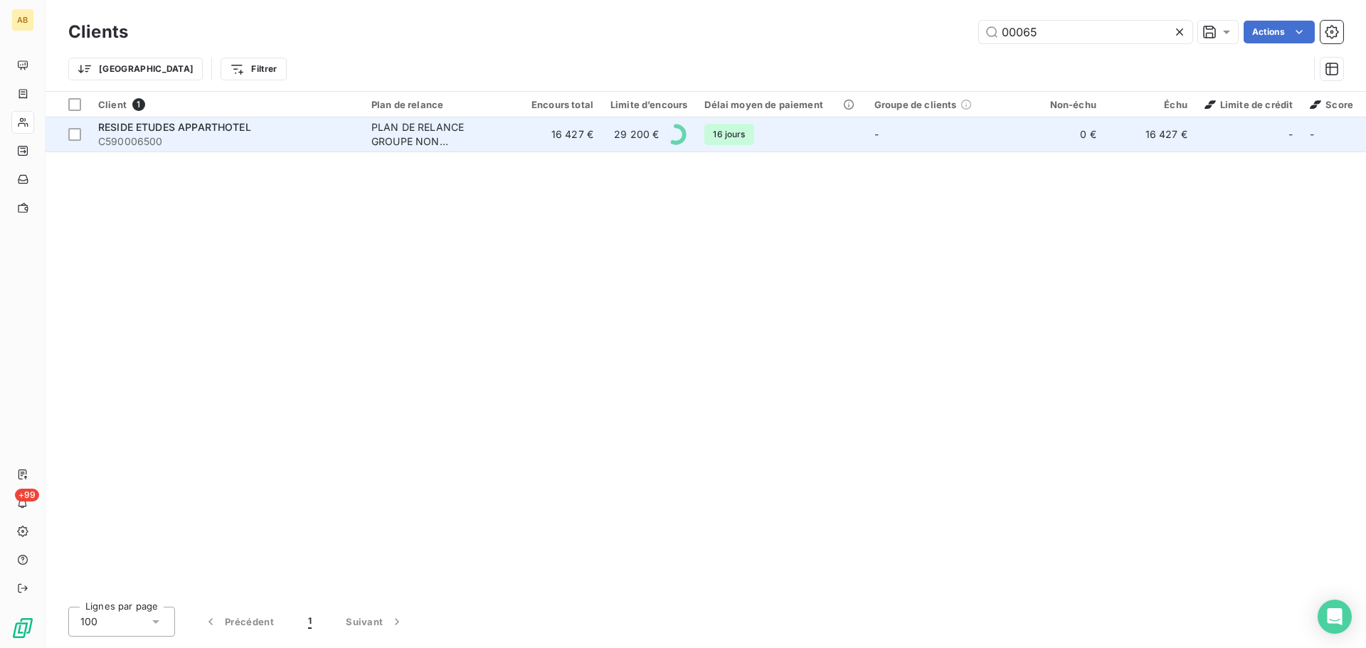
click at [991, 132] on td "-" at bounding box center [940, 134] width 148 height 34
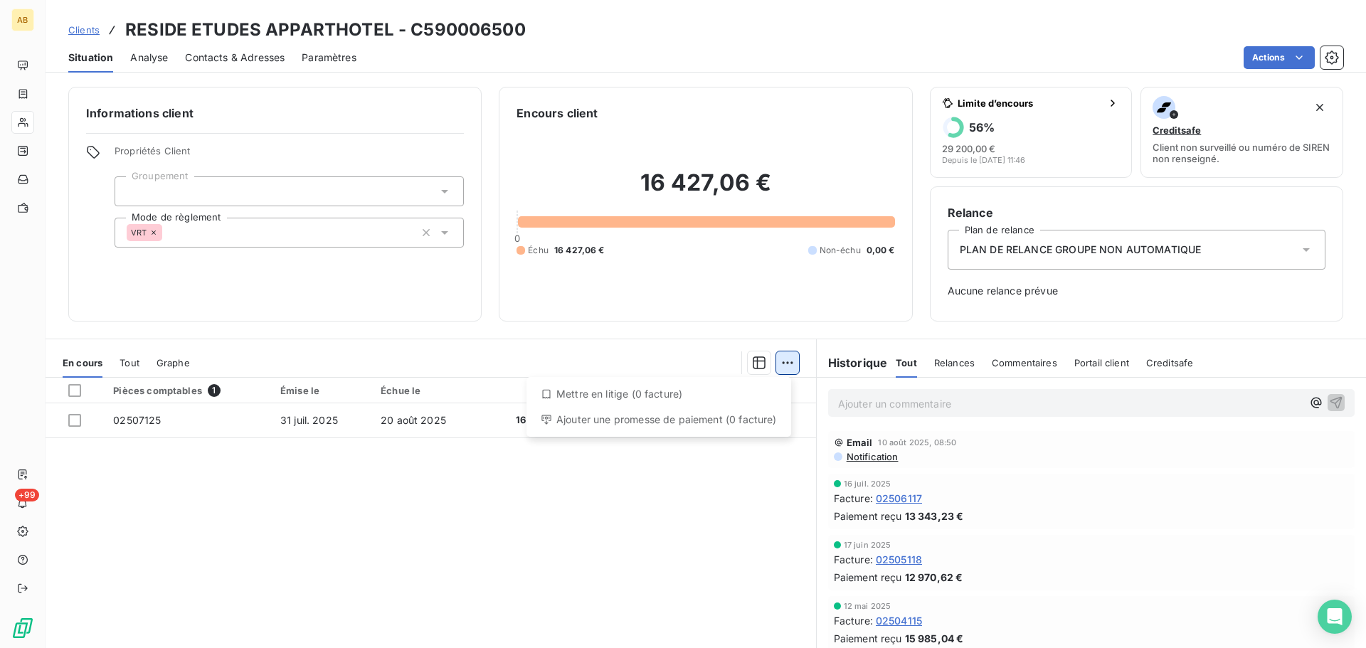
click at [783, 364] on html "AB +99 Clients RESIDE ETUDES APPARTHOTEL - C590006500 Situation Analyse Contact…" at bounding box center [683, 324] width 1366 height 648
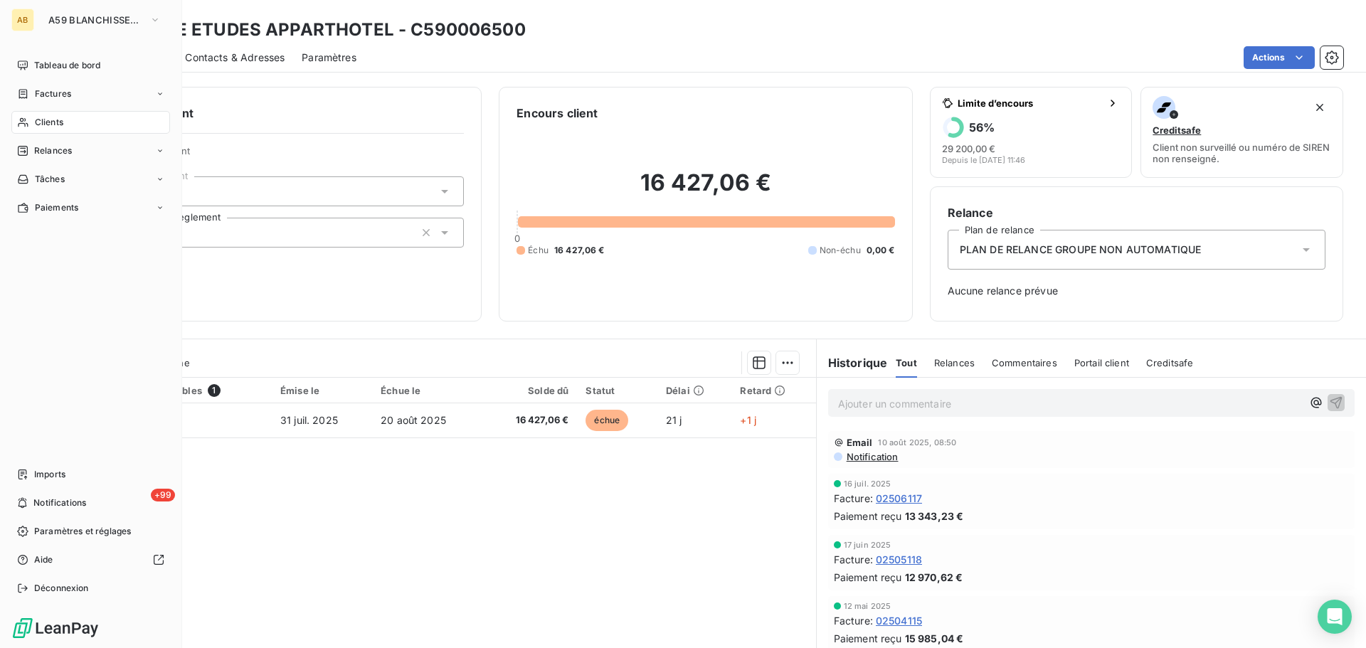
click at [43, 153] on span "Relances" at bounding box center [53, 150] width 38 height 13
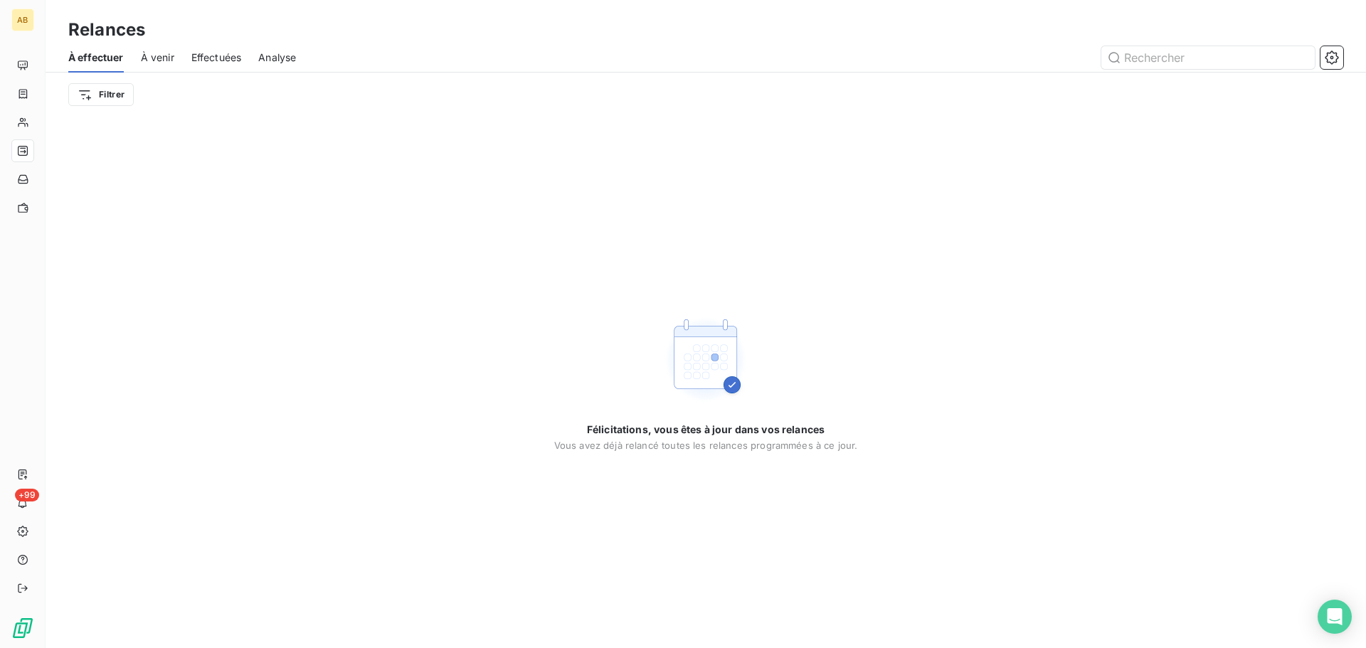
click at [163, 58] on span "À venir" at bounding box center [157, 58] width 33 height 14
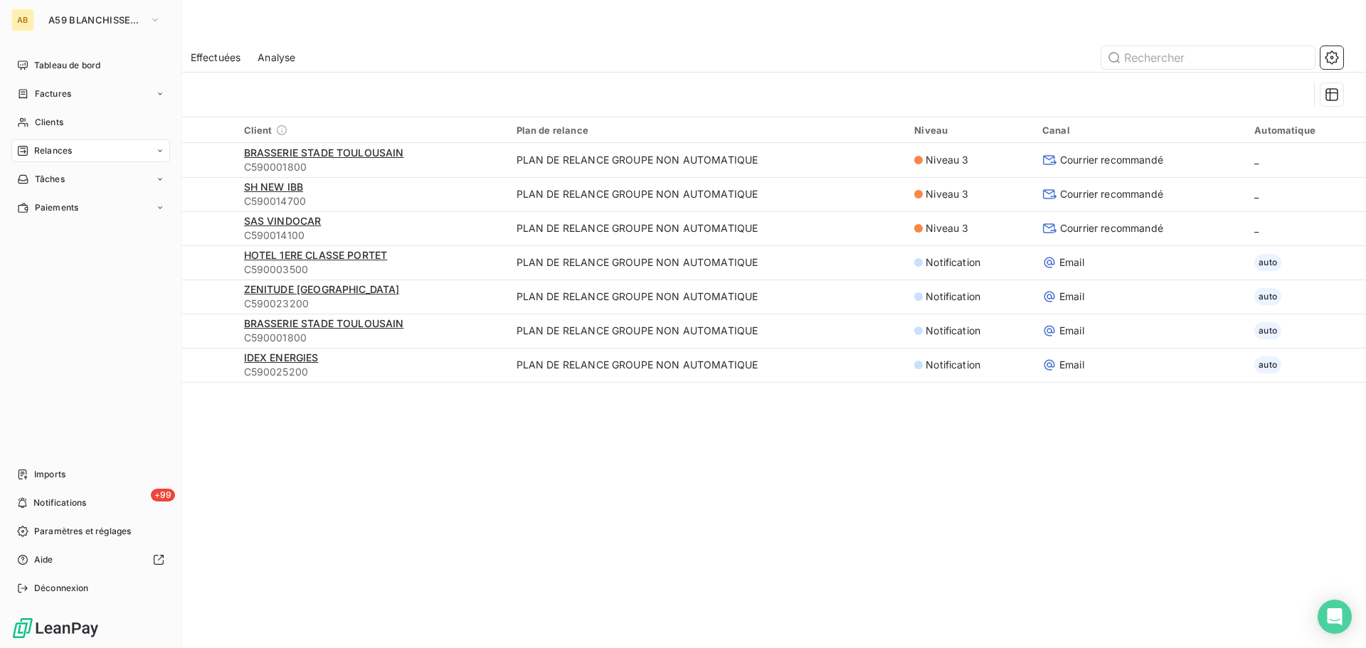
click at [105, 152] on div "Relances" at bounding box center [90, 150] width 159 height 23
click at [68, 178] on span "À effectuer" at bounding box center [57, 179] width 46 height 13
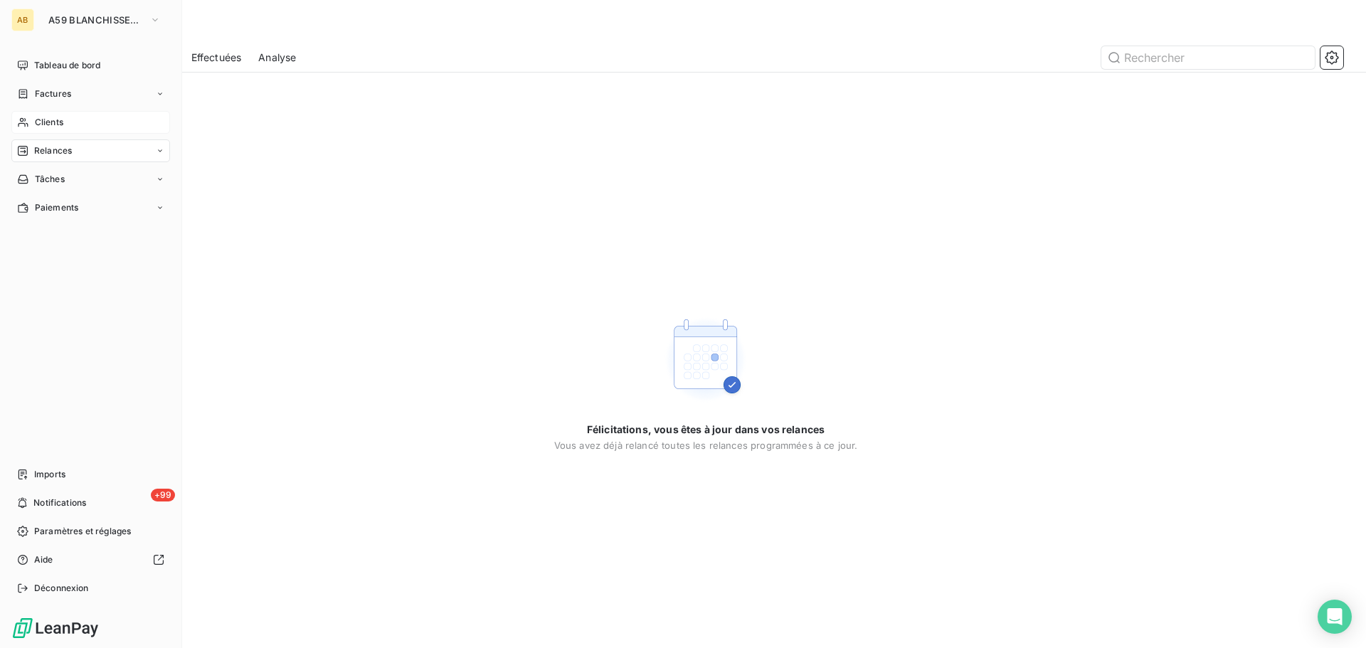
click at [55, 131] on div "Clients" at bounding box center [90, 122] width 159 height 23
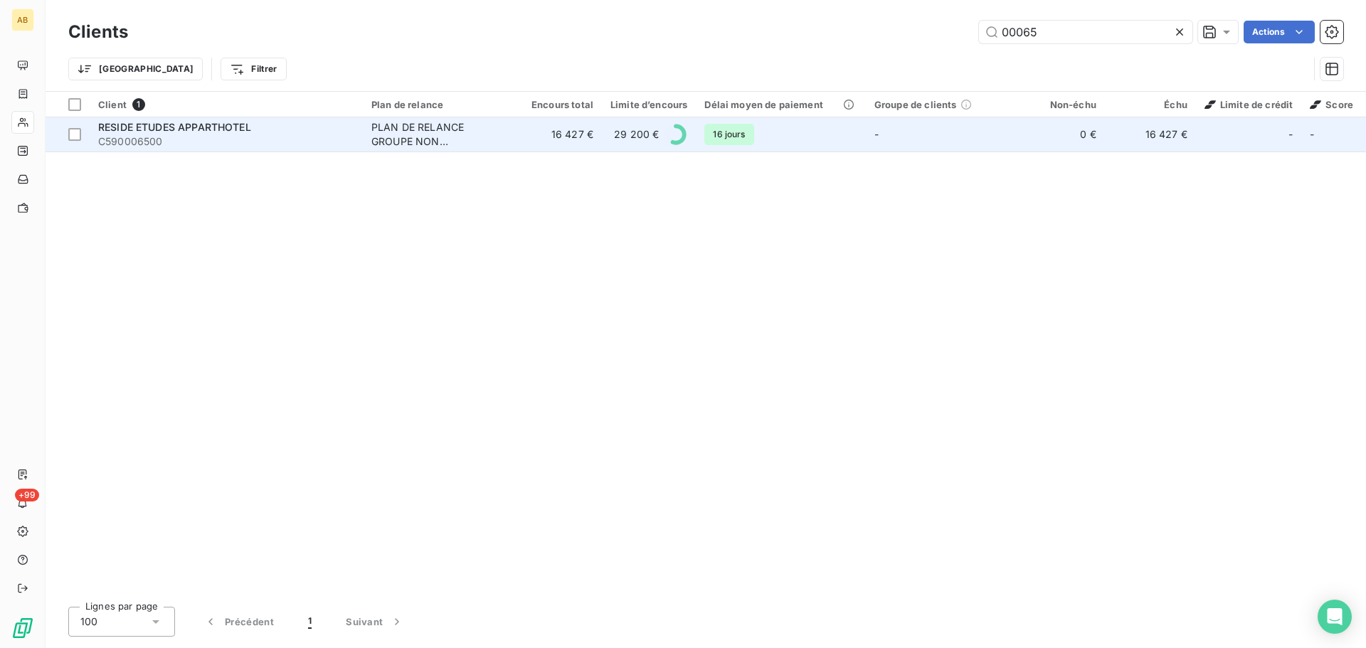
drag, startPoint x: 1158, startPoint y: 136, endPoint x: 1211, endPoint y: 139, distance: 53.4
click at [1211, 139] on div "-" at bounding box center [1249, 134] width 88 height 23
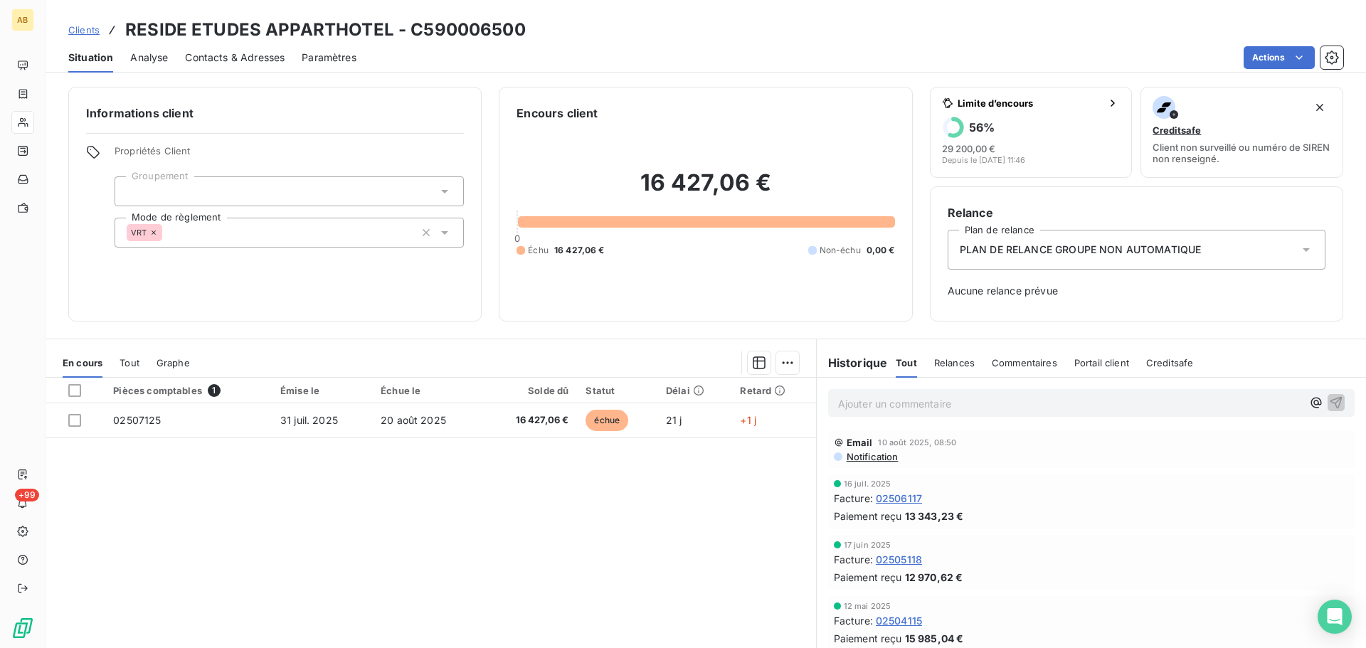
click at [953, 366] on span "Relances" at bounding box center [954, 362] width 41 height 11
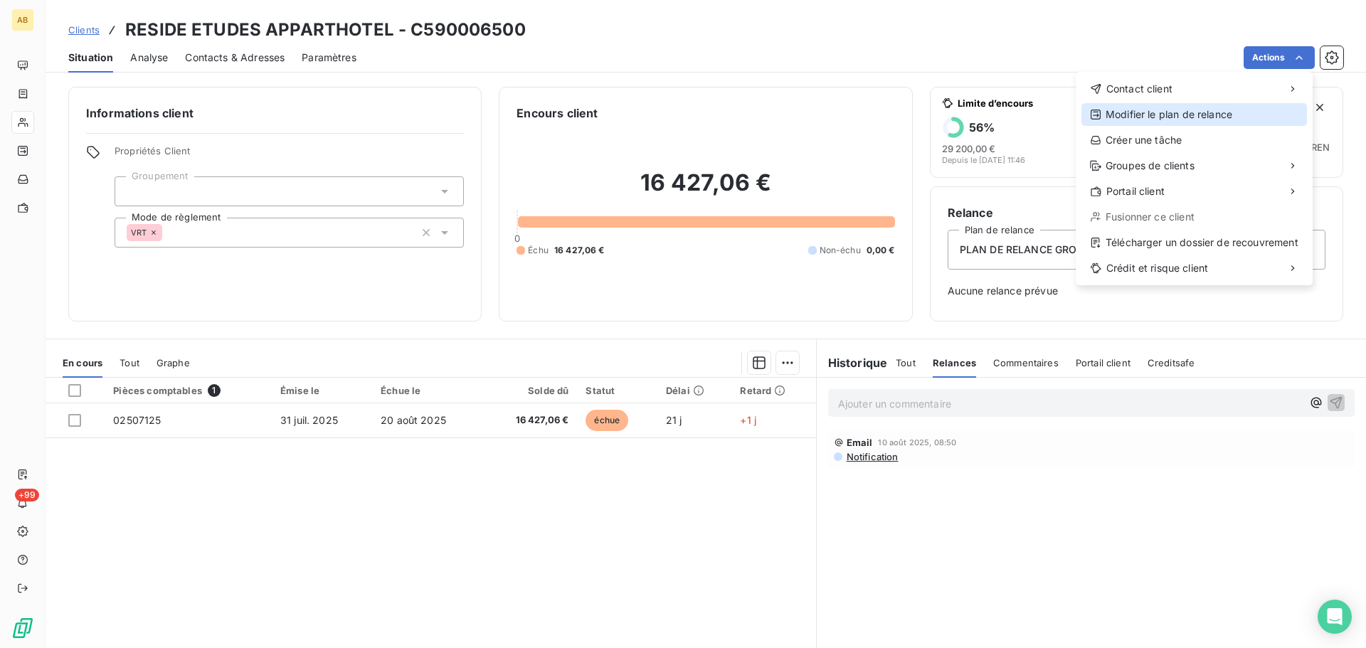
click at [1212, 117] on div "Modifier le plan de relance" at bounding box center [1194, 114] width 226 height 23
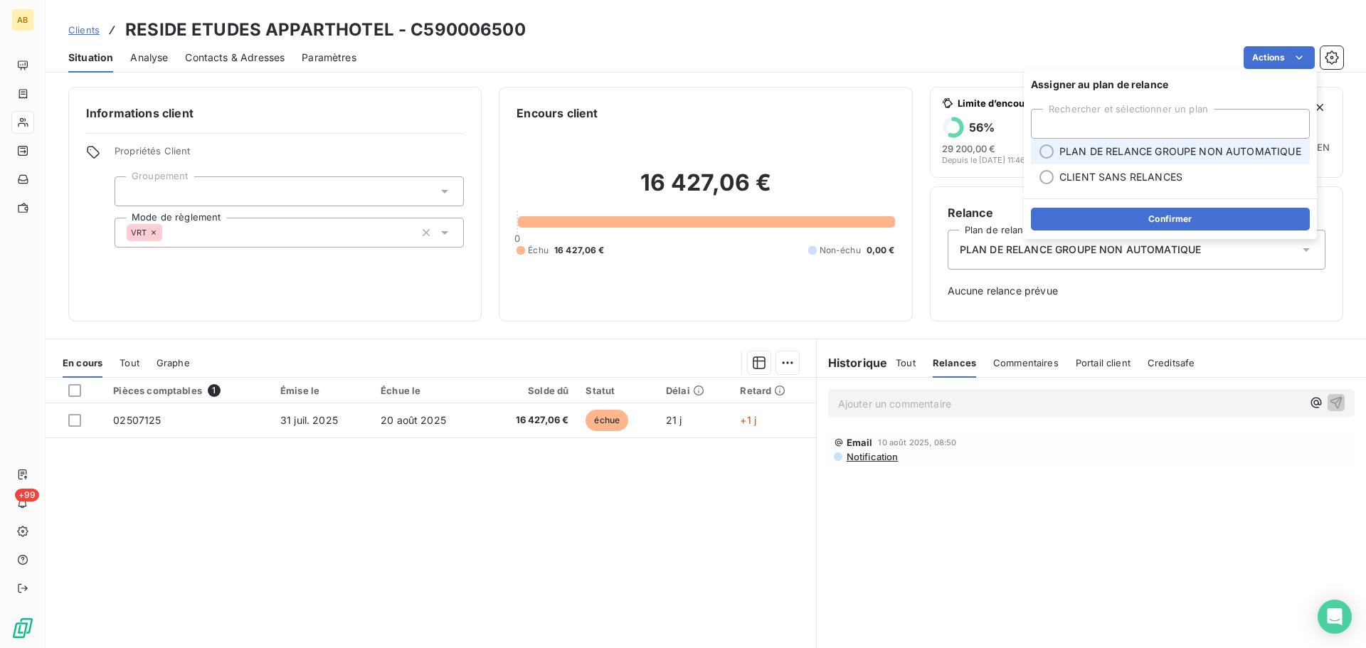
click at [1051, 151] on div at bounding box center [1046, 151] width 14 height 14
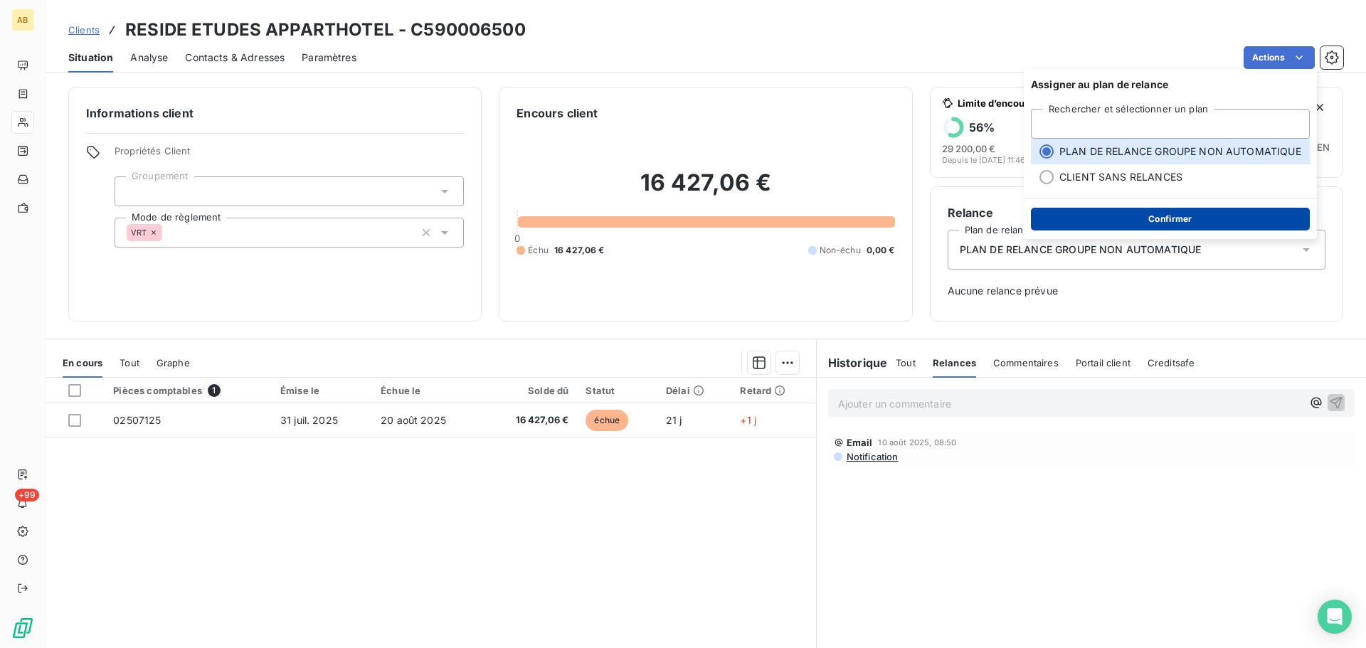
click at [1113, 218] on button "Confirmer" at bounding box center [1170, 219] width 279 height 23
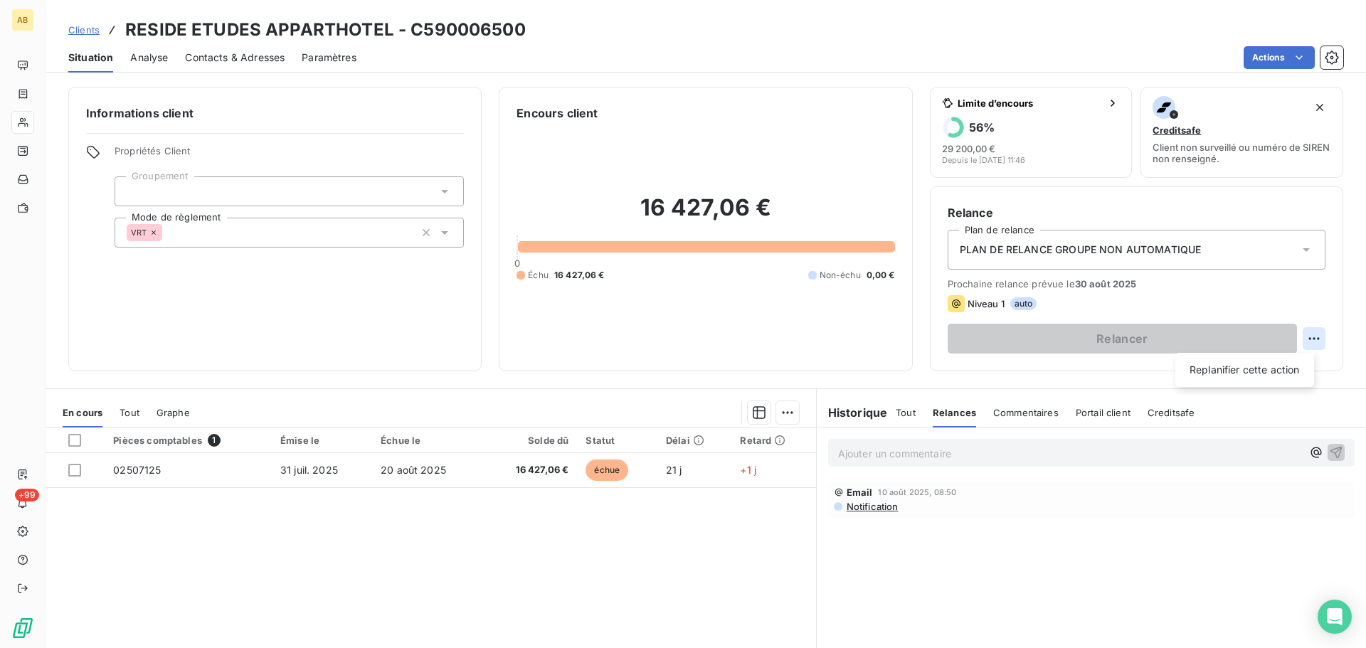
click at [1303, 339] on html "AB +99 Clients RESIDE ETUDES APPARTHOTEL - C590006500 Situation Analyse Contact…" at bounding box center [683, 324] width 1366 height 648
click at [1269, 303] on html "AB +99 Clients RESIDE ETUDES APPARTHOTEL - C590006500 Situation Analyse Contact…" at bounding box center [683, 324] width 1366 height 648
click at [975, 304] on span "Niveau 1" at bounding box center [986, 303] width 37 height 11
click at [1297, 338] on html "AB +99 Clients RESIDE ETUDES APPARTHOTEL - C590006500 Situation Analyse Contact…" at bounding box center [683, 324] width 1366 height 648
click at [1244, 368] on div "Replanifier cette action" at bounding box center [1244, 370] width 127 height 23
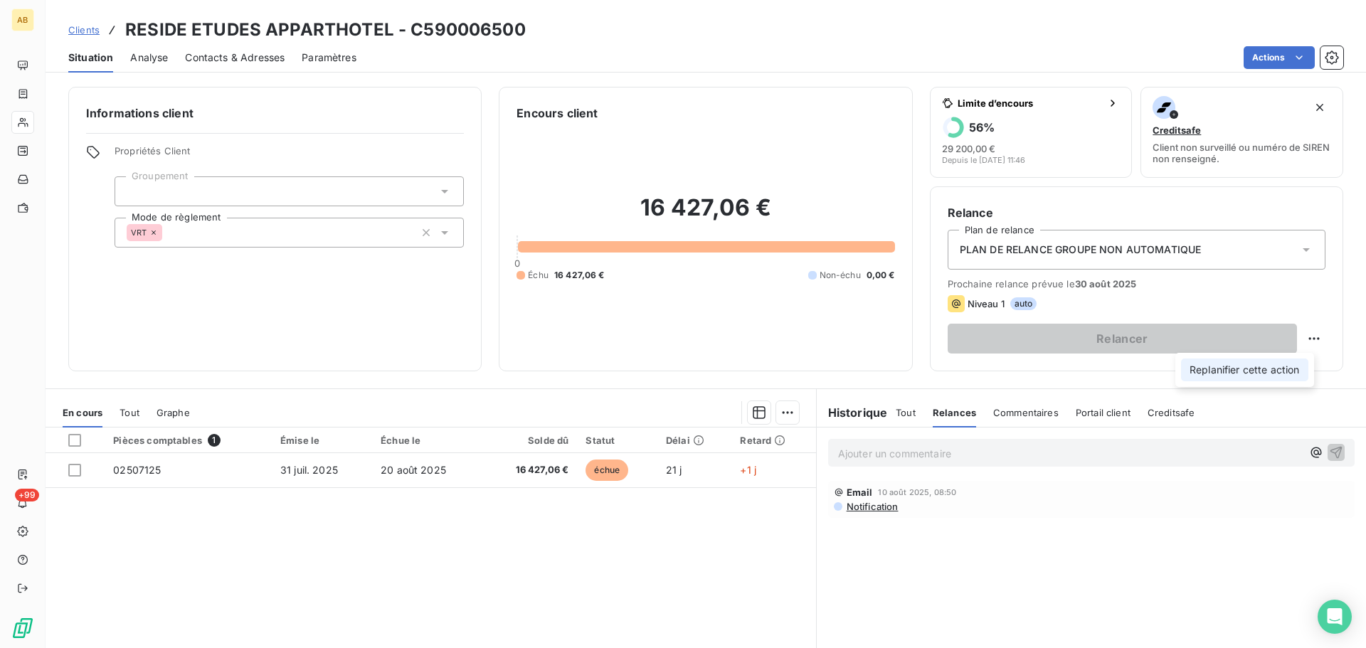
select select "7"
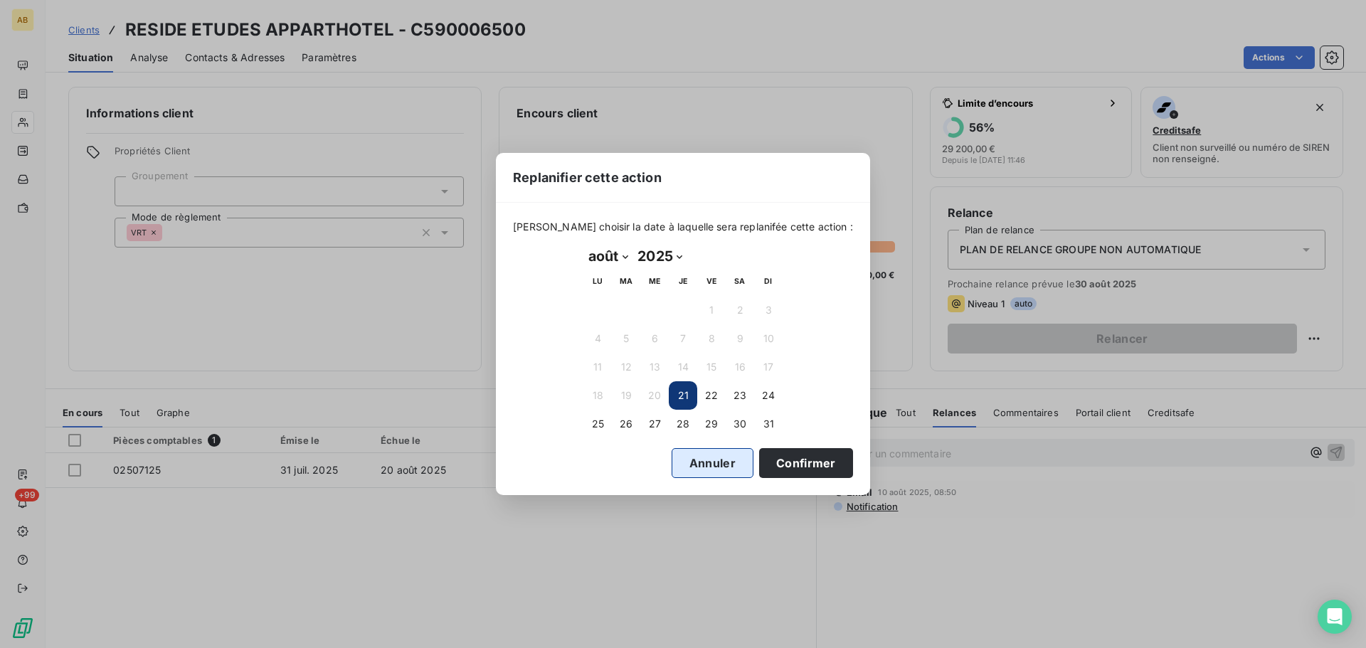
click at [699, 470] on button "Annuler" at bounding box center [713, 463] width 82 height 30
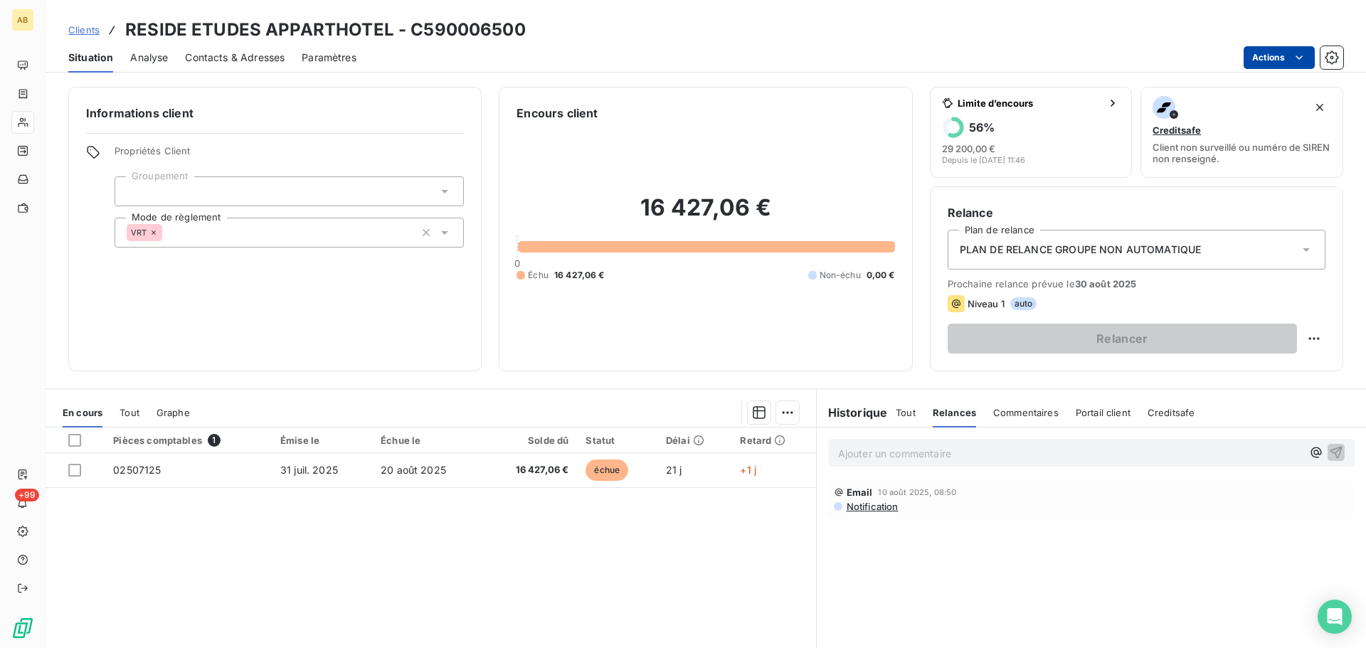
click at [1261, 53] on html "AB +99 Clients RESIDE ETUDES APPARTHOTEL - C590006500 Situation Analyse Contact…" at bounding box center [683, 324] width 1366 height 648
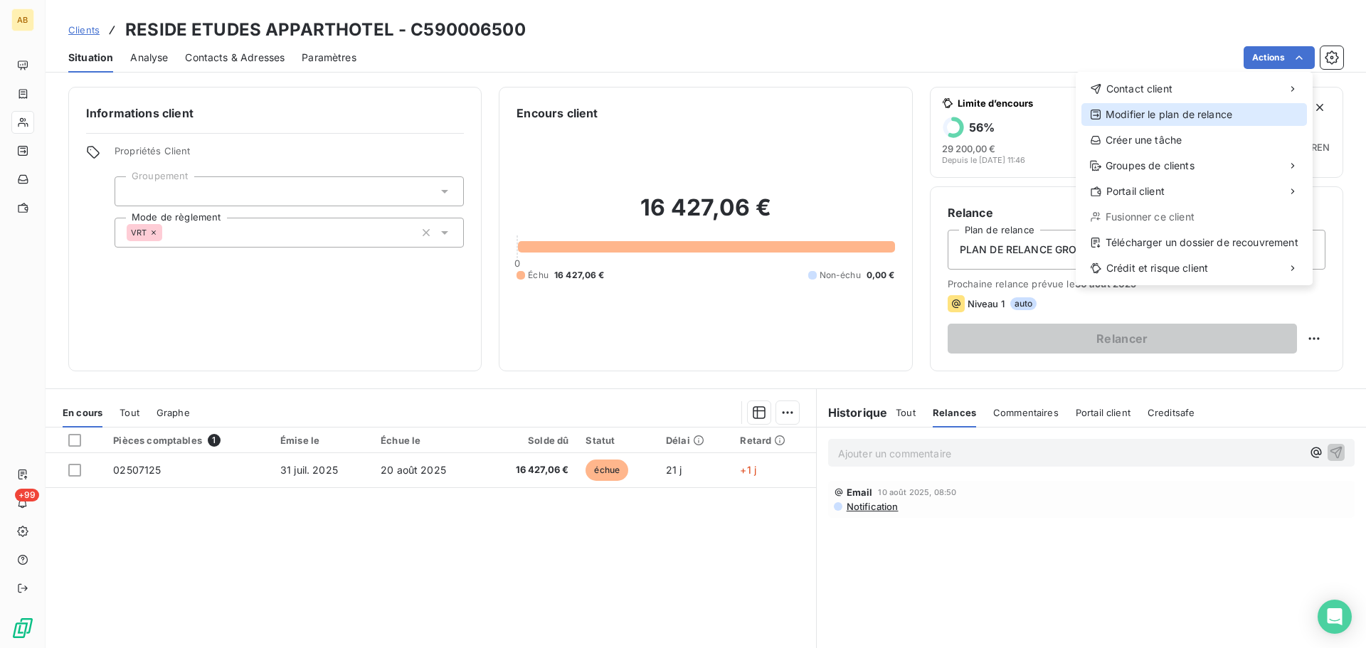
click at [1156, 111] on div "Modifier le plan de relance" at bounding box center [1194, 114] width 226 height 23
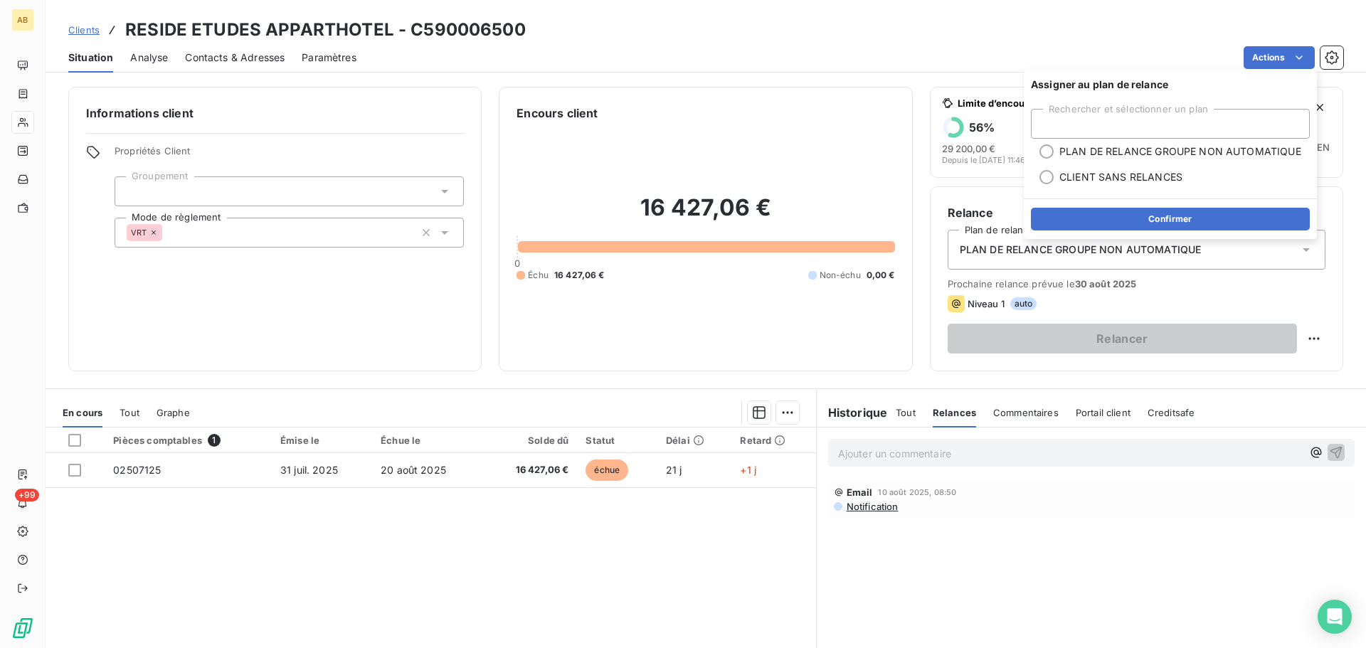
click at [1187, 277] on div "Relance Plan de relance PLAN DE RELANCE GROUPE NON AUTOMATIQUE Prochaine relanc…" at bounding box center [1137, 278] width 378 height 149
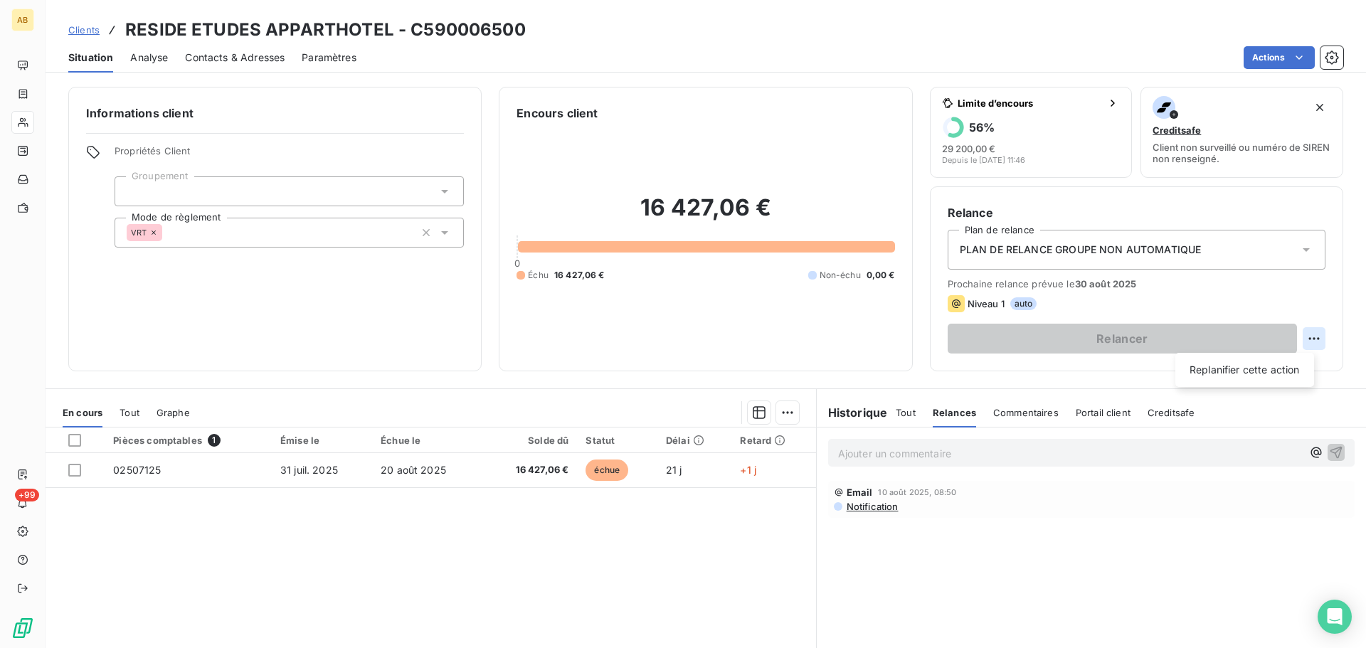
click at [1301, 342] on html "AB +99 Clients RESIDE ETUDES APPARTHOTEL - C590006500 Situation Analyse Contact…" at bounding box center [683, 324] width 1366 height 648
click at [1262, 372] on div "Replanifier cette action" at bounding box center [1244, 370] width 127 height 23
select select "7"
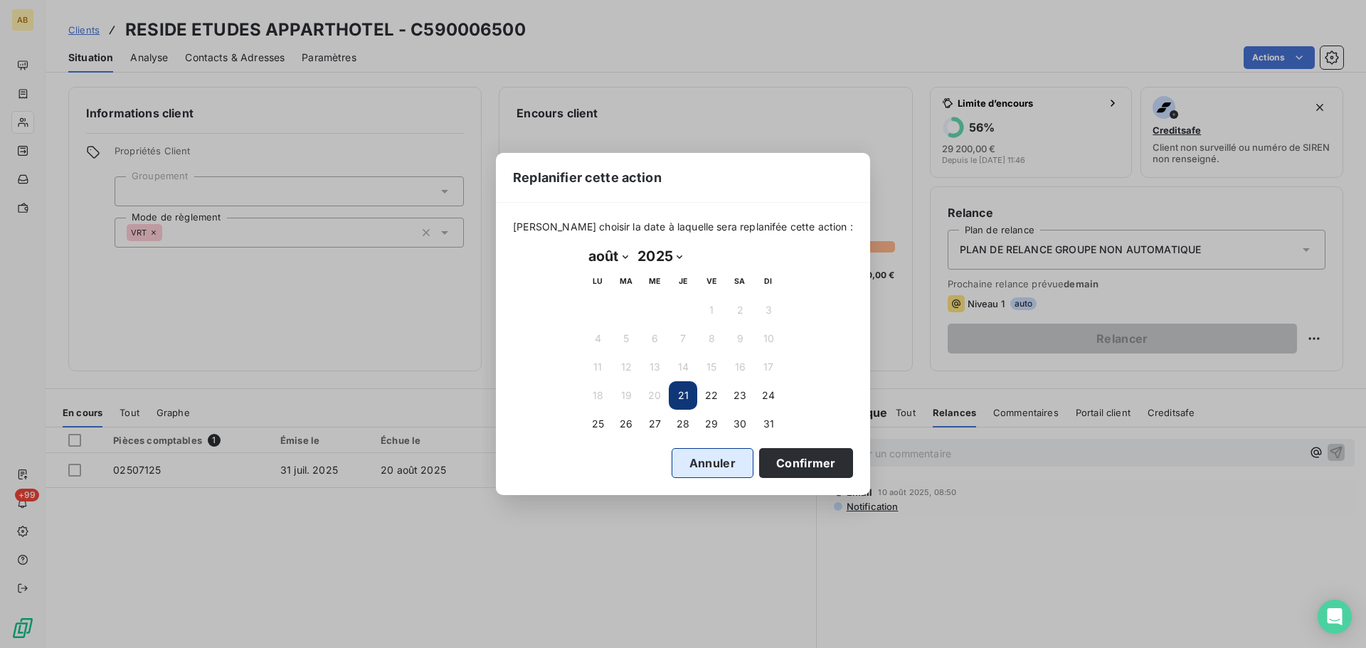
click at [681, 467] on button "Annuler" at bounding box center [713, 463] width 82 height 30
